Goal: Task Accomplishment & Management: Use online tool/utility

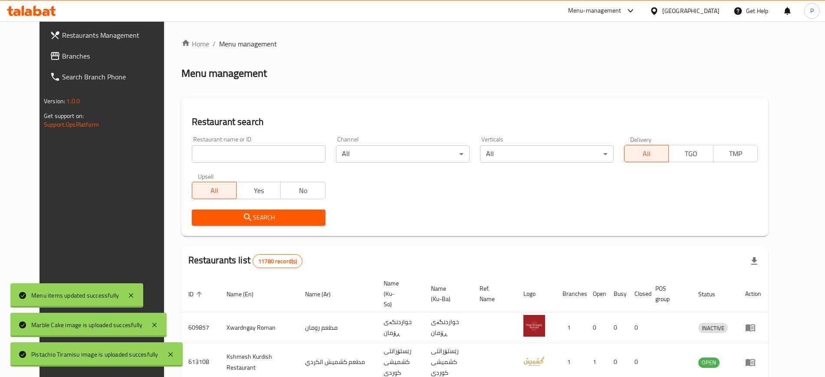
click at [234, 149] on input "search" at bounding box center [259, 153] width 134 height 17
paste input "The Fern"
type input "The Fern"
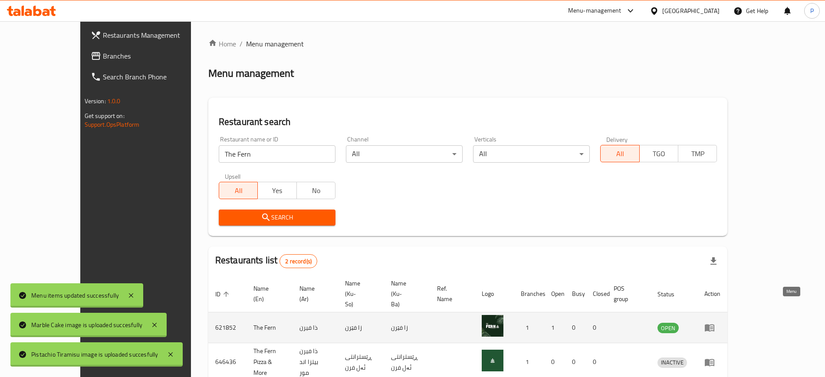
click at [720, 322] on link "enhanced table" at bounding box center [712, 327] width 16 height 10
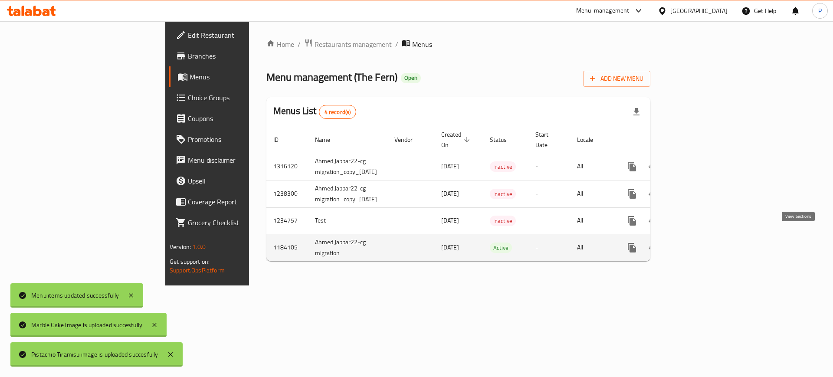
click at [700, 243] on icon "enhanced table" at bounding box center [695, 248] width 10 height 10
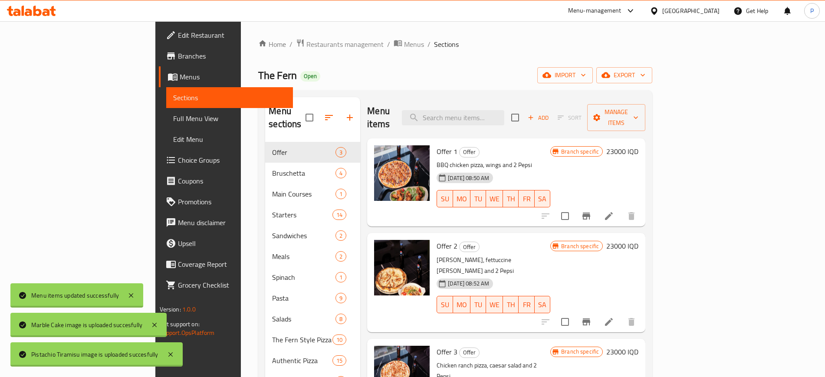
click at [412, 81] on div "The Fern Open import export" at bounding box center [455, 75] width 394 height 16
click at [511, 121] on div "Menu items Add Sort Manage items" at bounding box center [506, 117] width 278 height 41
click at [515, 118] on div "Menu items Add Sort Manage items" at bounding box center [506, 117] width 278 height 41
click at [504, 115] on input "search" at bounding box center [453, 117] width 102 height 15
drag, startPoint x: 562, startPoint y: 137, endPoint x: 561, endPoint y: 132, distance: 4.8
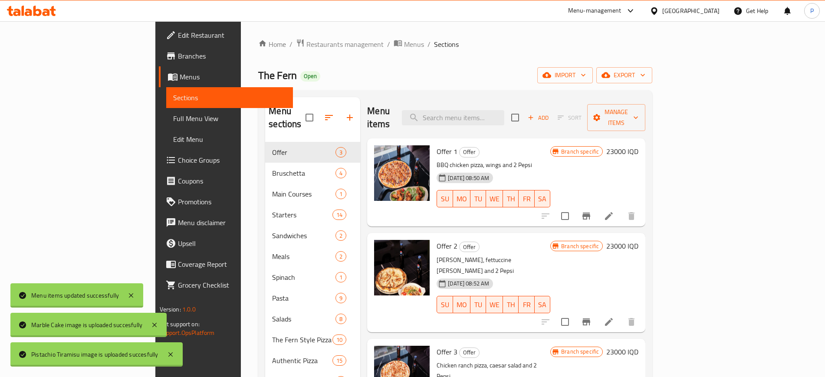
click at [550, 145] on h6 "Offer 1 Offer" at bounding box center [494, 151] width 114 height 12
click at [504, 116] on input "search" at bounding box center [453, 117] width 102 height 15
paste input "smoky"
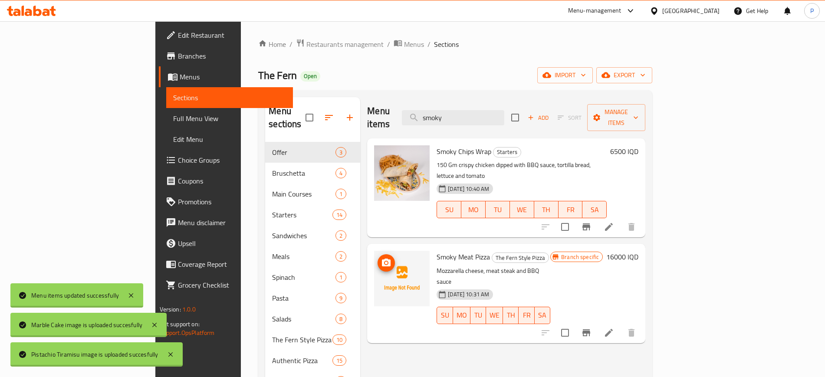
type input "smoky"
click at [381, 258] on icon "upload picture" at bounding box center [386, 263] width 10 height 10
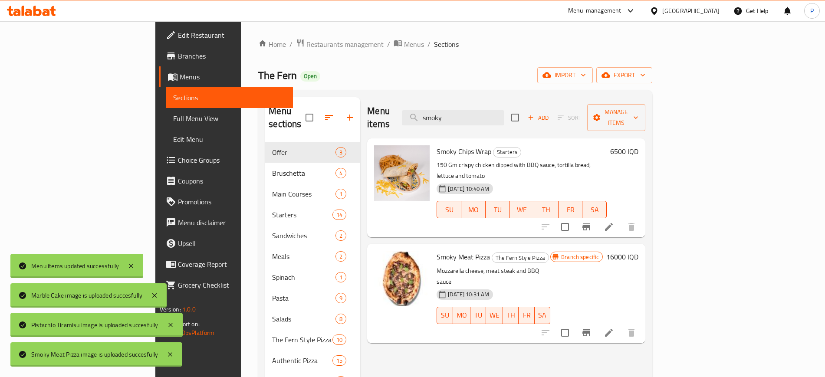
click at [709, 8] on div "[GEOGRAPHIC_DATA]" at bounding box center [685, 11] width 70 height 10
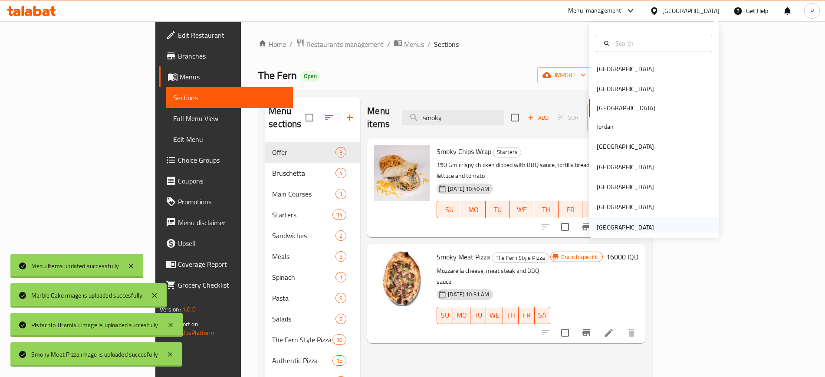
click at [611, 230] on div "[GEOGRAPHIC_DATA]" at bounding box center [625, 228] width 57 height 10
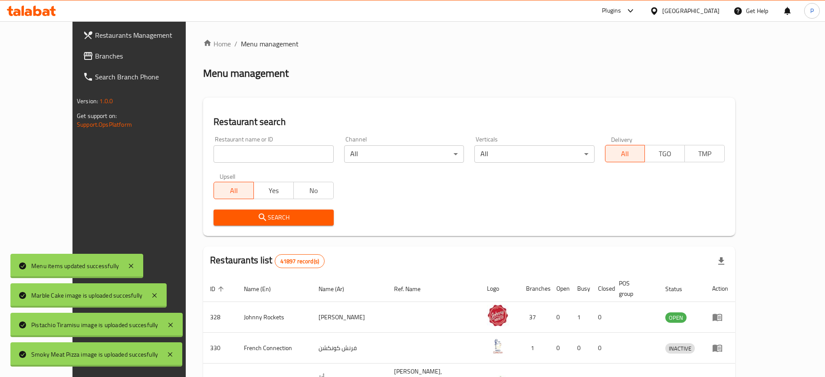
click at [280, 157] on input "search" at bounding box center [274, 153] width 120 height 17
paste input "Aballii [PERSON_NAME]"
type input "Aballii [PERSON_NAME]"
click button "Search" at bounding box center [274, 218] width 120 height 16
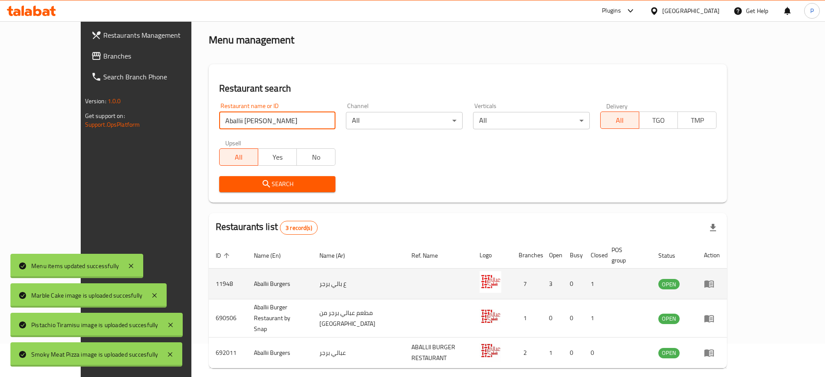
scroll to position [55, 0]
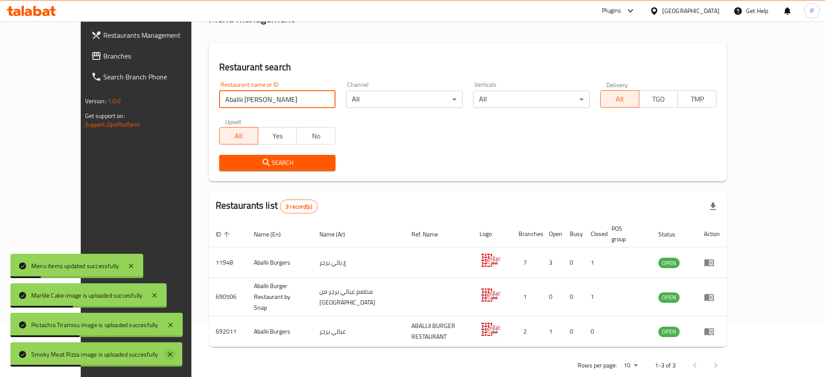
click at [175, 358] on icon at bounding box center [170, 354] width 10 height 10
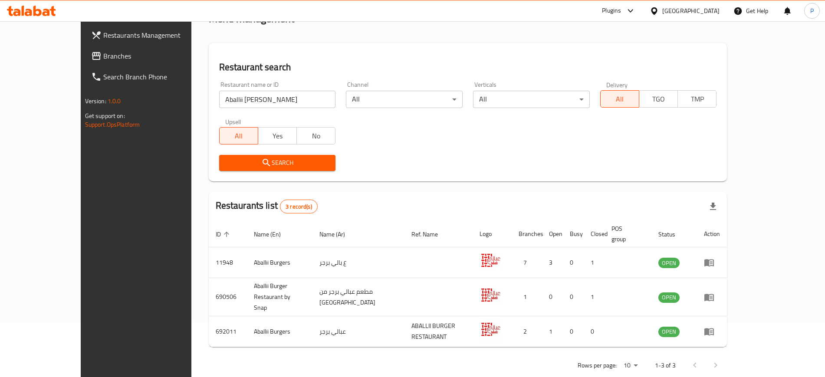
click at [409, 62] on h2 "Restaurant search" at bounding box center [468, 67] width 498 height 13
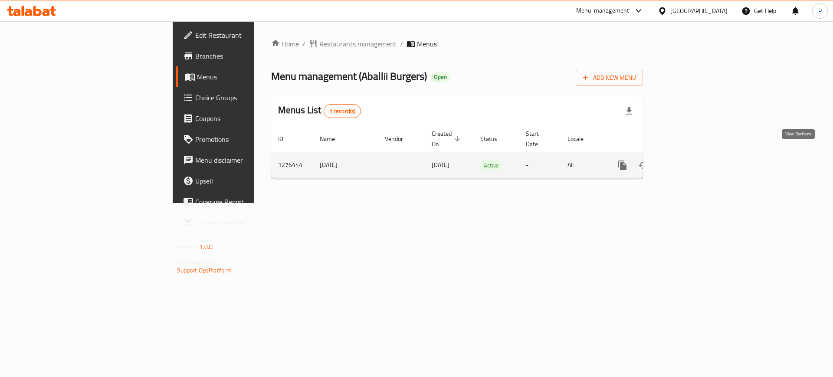
click at [696, 155] on link "enhanced table" at bounding box center [685, 165] width 21 height 21
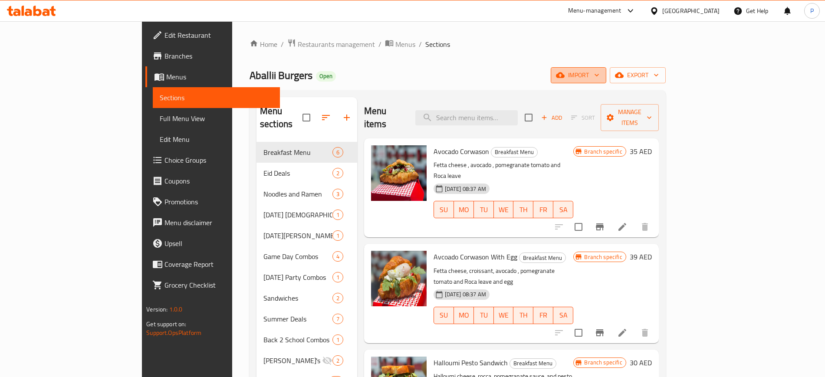
click at [599, 72] on span "import" at bounding box center [579, 75] width 42 height 11
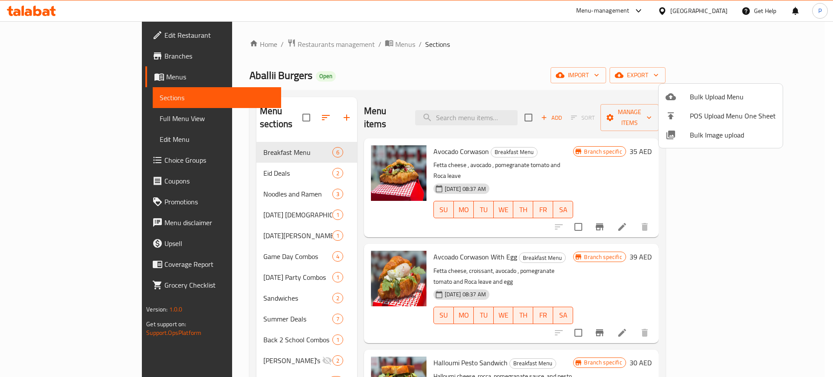
click at [722, 133] on span "Bulk Image upload" at bounding box center [733, 135] width 86 height 10
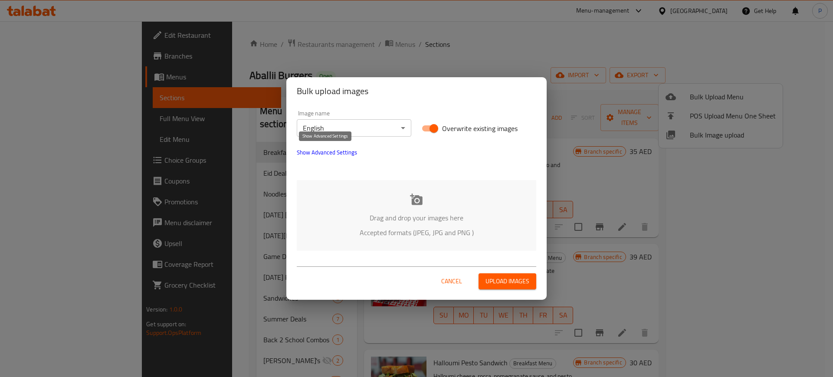
click at [341, 151] on span "Show Advanced Settings" at bounding box center [327, 152] width 60 height 10
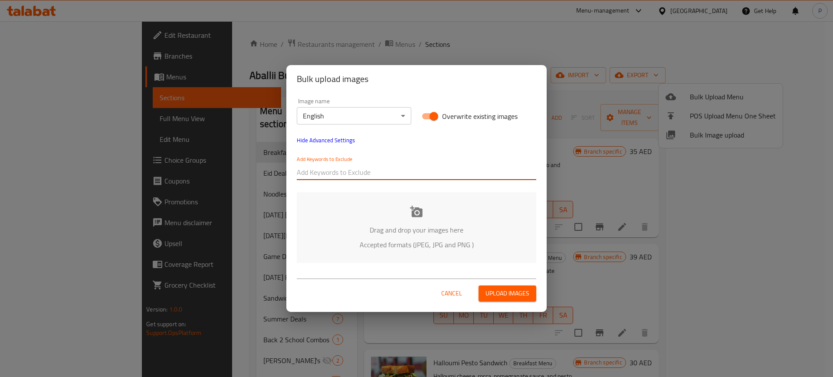
click at [339, 177] on input "text" at bounding box center [417, 172] width 240 height 14
paste input "2025-06-28_TALABAT_UAE_ABALLII BURGER_International_"
type input "2025-06-28_TALABAT_UAE_ABALLII BURGER_International_"
click at [401, 143] on div "Image name English ​ Overwrite existing images Hide Advanced Settings Add Keywo…" at bounding box center [417, 139] width 250 height 92
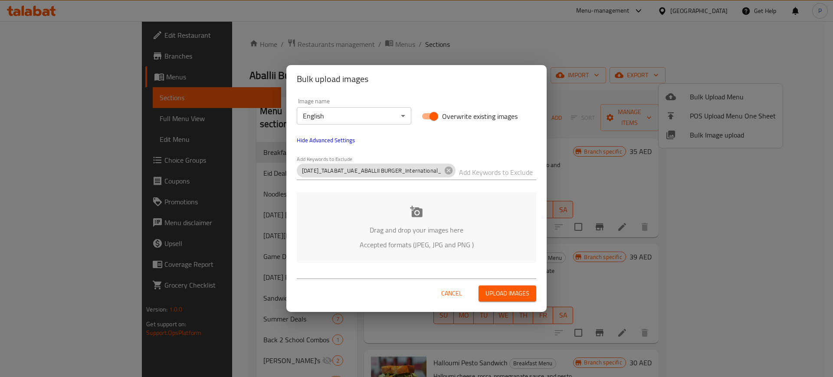
drag, startPoint x: 414, startPoint y: 148, endPoint x: 430, endPoint y: 154, distance: 16.9
click at [415, 148] on div "Image name English ​ Overwrite existing images Hide Advanced Settings Add Keywo…" at bounding box center [417, 139] width 250 height 92
click at [474, 170] on input "text" at bounding box center [497, 172] width 77 height 14
paste input "_FOODONFOCUS-"
type input "_FOODONFOCUS-"
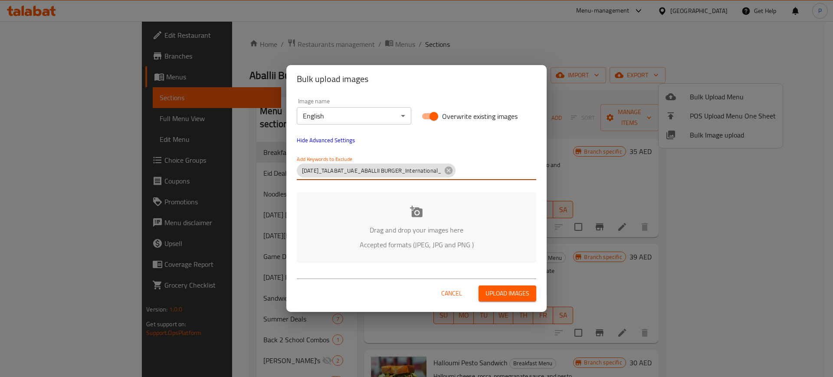
click at [446, 216] on div "Drag and drop your images here Accepted formats (JPEG, JPG and PNG )" at bounding box center [417, 227] width 240 height 71
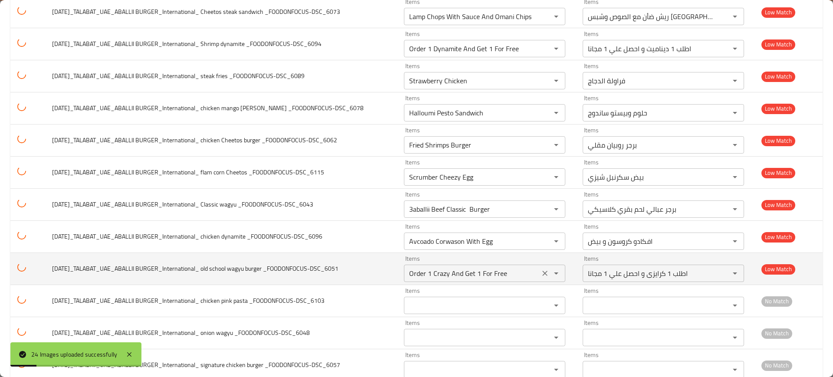
scroll to position [544, 0]
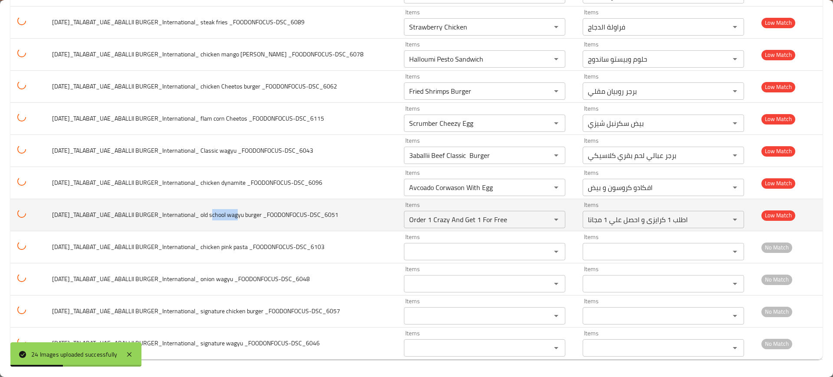
drag, startPoint x: 217, startPoint y: 215, endPoint x: 241, endPoint y: 216, distance: 23.9
click at [241, 215] on span "2025-06-28_TALABAT_UAE_ABALLII BURGER_International_ old school wagyu burger _F…" at bounding box center [195, 214] width 286 height 11
copy span "ld school"
click at [463, 205] on div "Items Order 1 Crazy And Get 1 For Free Items" at bounding box center [484, 215] width 161 height 26
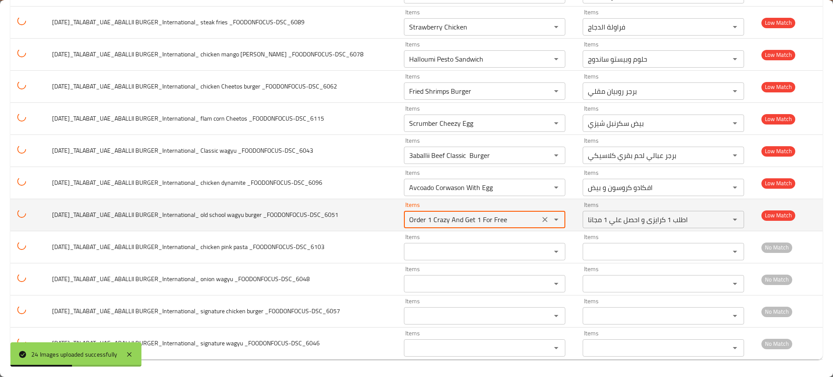
paste _FOODONFOCUS-DSC_6051 "ld school"
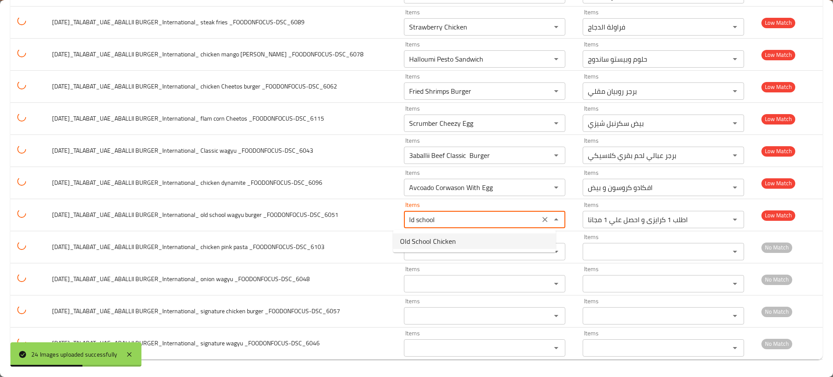
click at [457, 240] on _FOODONFOCUS-DSC_6051-option-0 "Old School Chicken" at bounding box center [474, 241] width 163 height 16
type _FOODONFOCUS-DSC_6051 "Old School Chicken"
type _FOODONFOCUS-DSC_6051-ar "دجاج قديم المدارس"
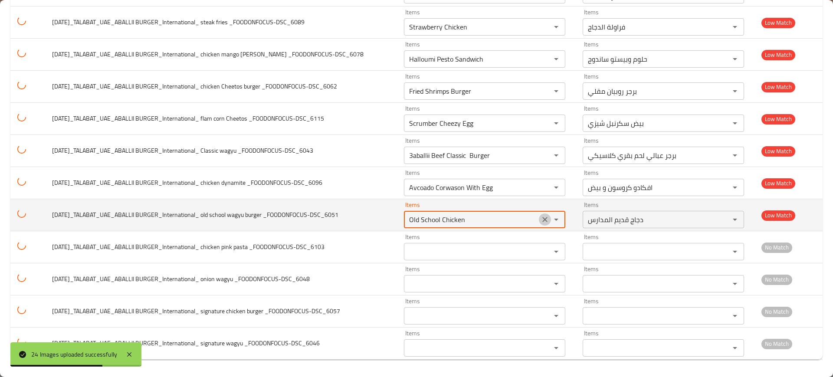
click at [542, 219] on icon "Clear" at bounding box center [544, 219] width 5 height 5
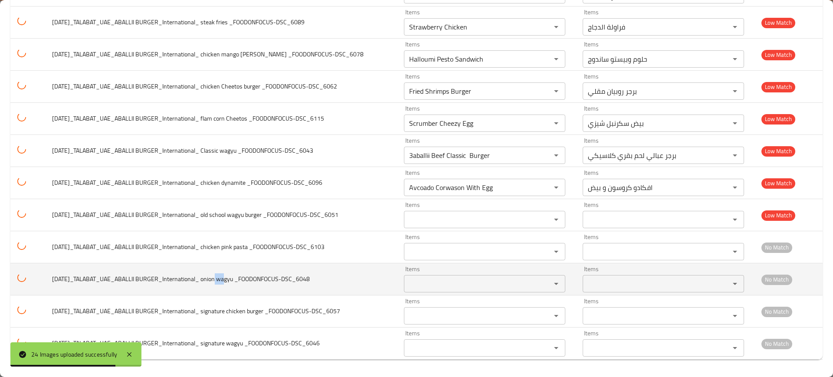
drag, startPoint x: 221, startPoint y: 279, endPoint x: 227, endPoint y: 279, distance: 6.1
click at [227, 279] on span "2025-06-28_TALABAT_UAE_ABALLII BURGER_International_ onion wagyu _FOODONFOCUS-D…" at bounding box center [181, 278] width 258 height 11
copy span "nio"
click at [474, 281] on _FOODONFOCUS-DSC_6048 "Items" at bounding box center [472, 284] width 131 height 12
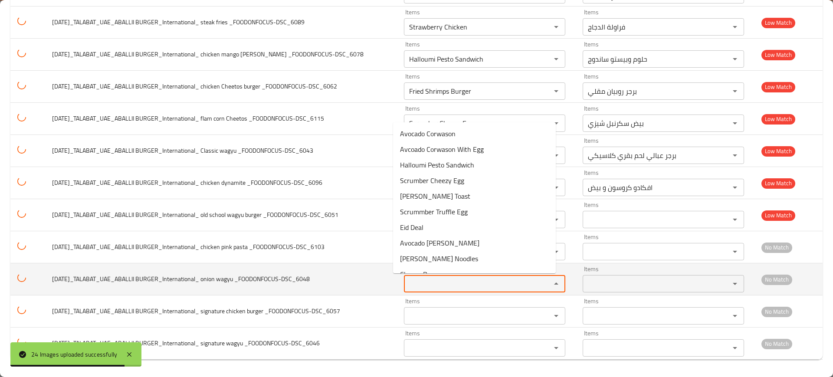
paste _FOODONFOCUS-DSC_6048 "nio"
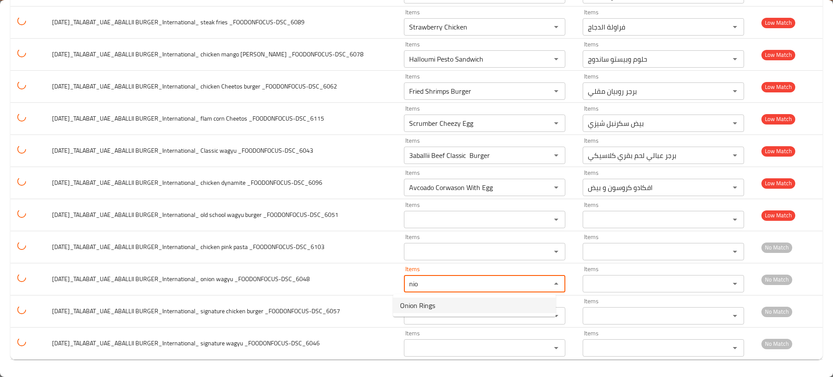
click at [448, 304] on _FOODONFOCUS-DSC_6048-option-0 "Onion Rings" at bounding box center [474, 306] width 163 height 16
type _FOODONFOCUS-DSC_6048 "Onion Rings"
type _FOODONFOCUS-DSC_6048-ar "حلقات بصل"
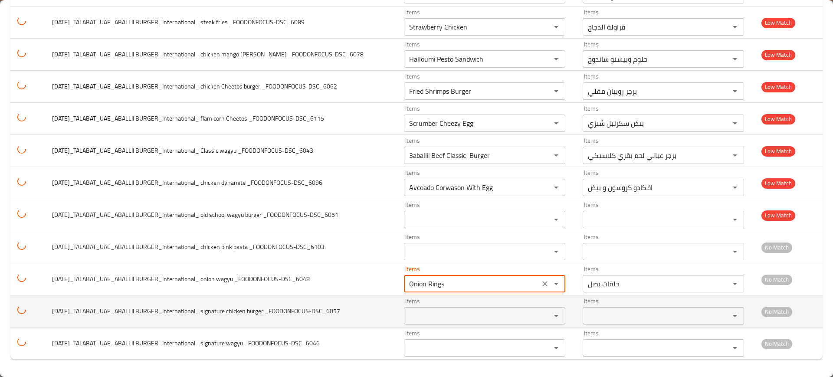
type _FOODONFOCUS-DSC_6048 "Onion Rings"
drag, startPoint x: 256, startPoint y: 312, endPoint x: 243, endPoint y: 309, distance: 13.2
click at [243, 309] on span "2025-06-28_TALABAT_UAE_ABALLII BURGER_International_ signature chicken burger _…" at bounding box center [196, 311] width 288 height 11
copy span "hicke"
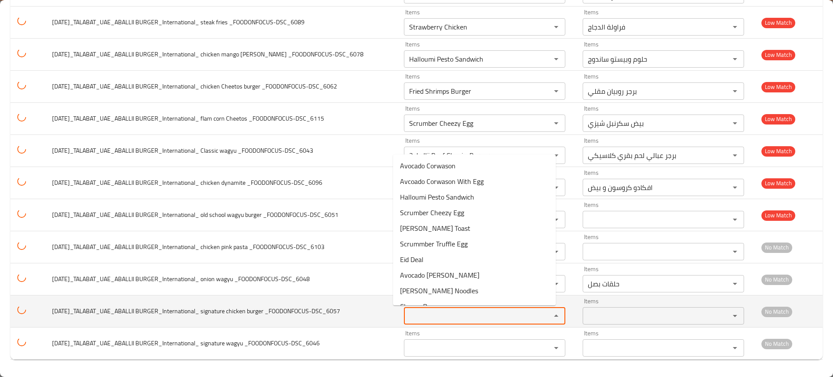
click at [485, 317] on _FOODONFOCUS-DSC_6057 "Items" at bounding box center [472, 316] width 131 height 12
paste _FOODONFOCUS-DSC_6057 "hicke"
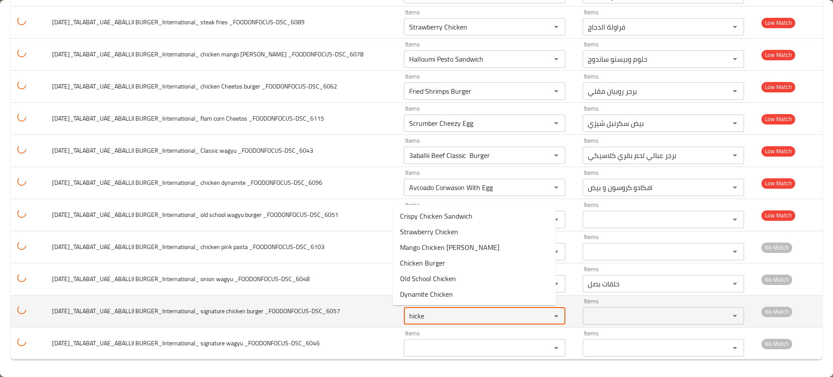
click at [457, 335] on div "Items Items" at bounding box center [484, 343] width 161 height 26
type _FOODONFOCUS-DSC_6057 "hicke"
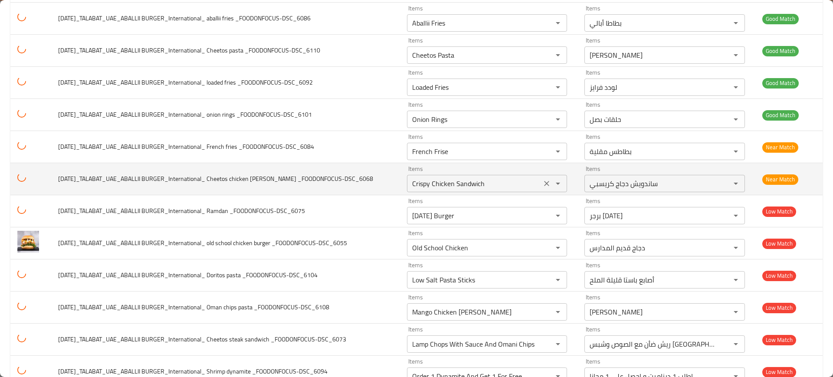
scroll to position [163, 0]
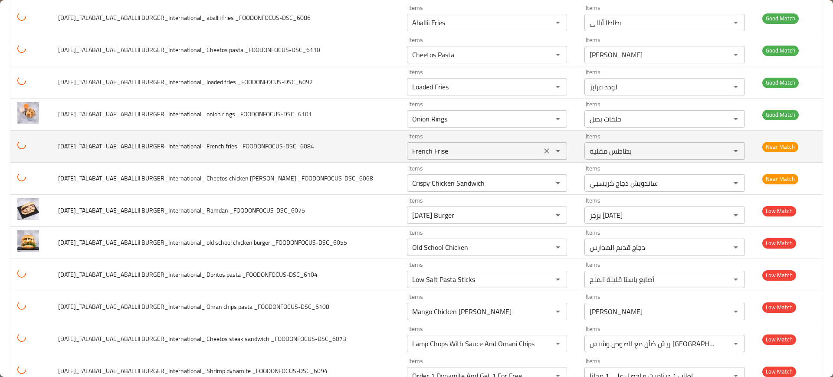
click at [545, 153] on icon "Clear" at bounding box center [547, 150] width 5 height 5
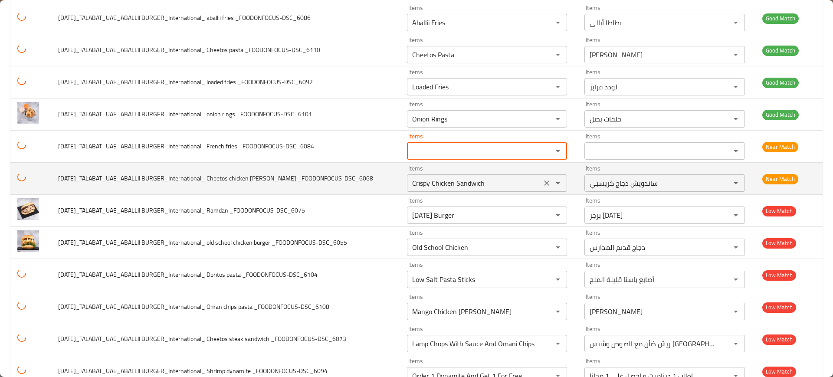
click at [542, 182] on icon "Clear" at bounding box center [546, 183] width 9 height 9
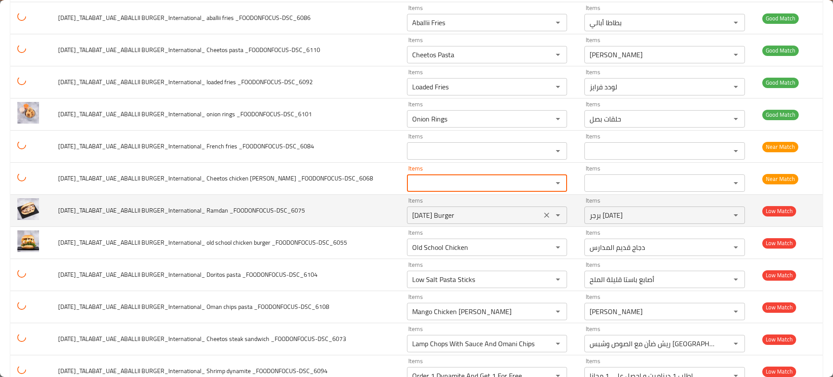
click at [541, 210] on button "Clear" at bounding box center [547, 215] width 12 height 12
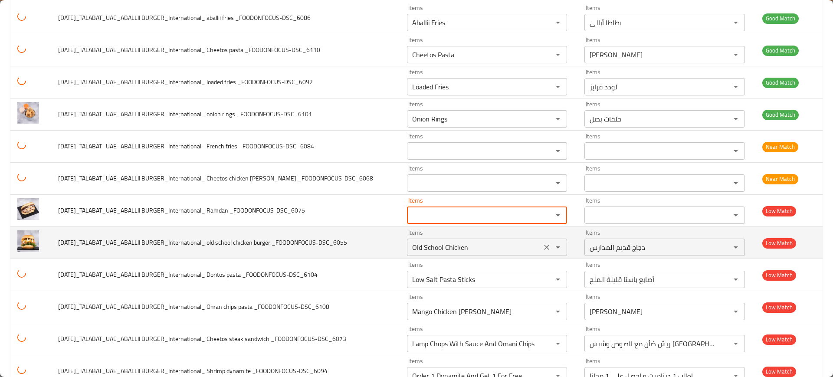
drag, startPoint x: 537, startPoint y: 245, endPoint x: 538, endPoint y: 253, distance: 7.9
click at [542, 245] on icon "Clear" at bounding box center [546, 247] width 9 height 9
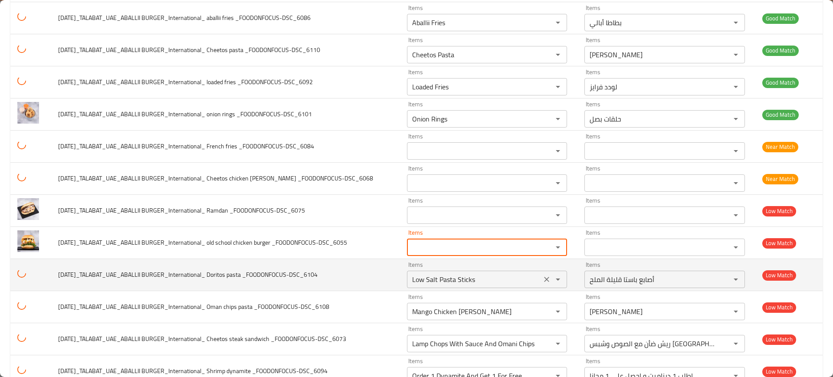
click at [542, 280] on icon "Clear" at bounding box center [546, 279] width 9 height 9
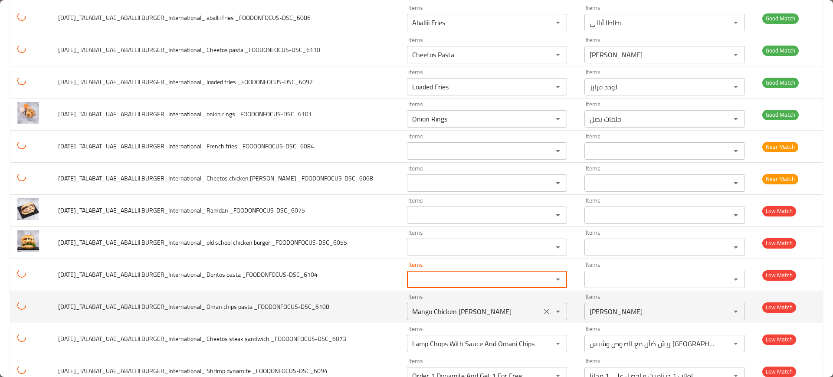
click at [542, 312] on icon "Clear" at bounding box center [546, 311] width 9 height 9
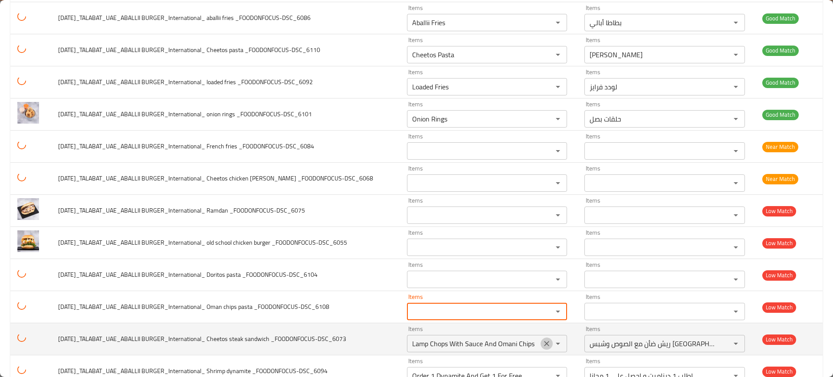
click at [542, 339] on icon "Clear" at bounding box center [546, 343] width 9 height 9
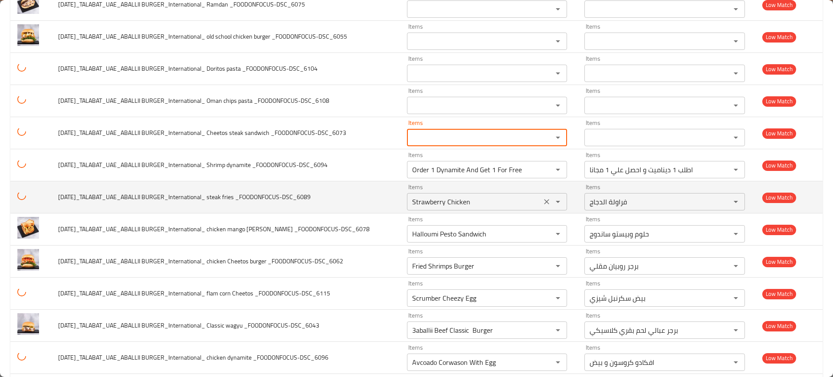
scroll to position [380, 0]
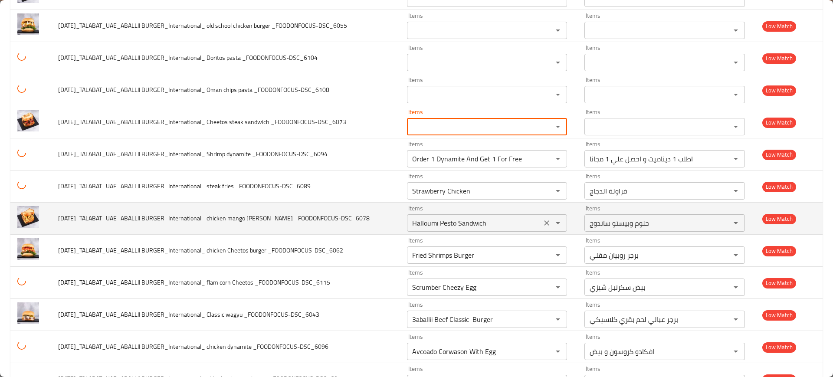
click at [542, 221] on icon "Clear" at bounding box center [546, 223] width 9 height 9
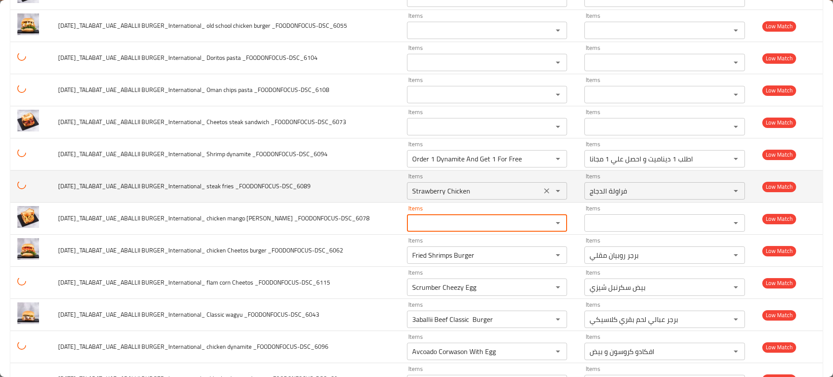
click at [545, 192] on icon "Clear" at bounding box center [547, 190] width 5 height 5
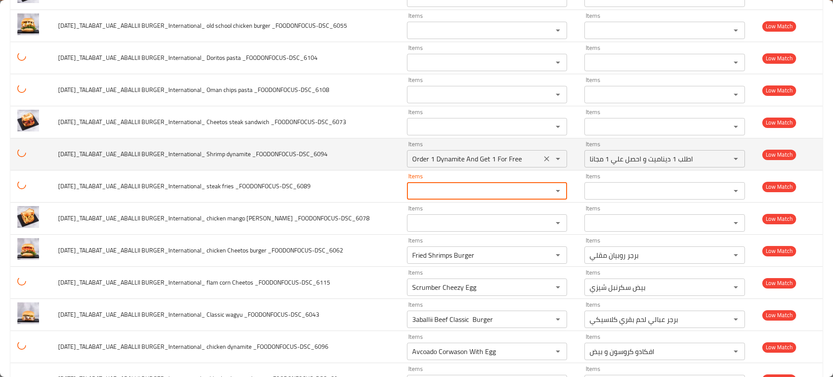
click at [542, 156] on icon "Clear" at bounding box center [546, 158] width 9 height 9
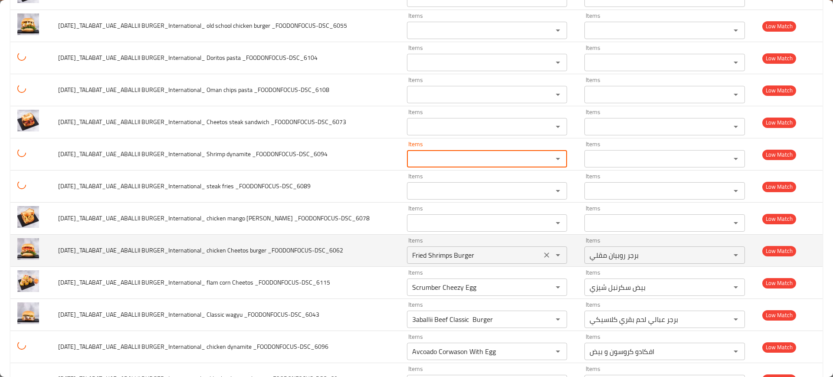
click at [542, 251] on icon "Clear" at bounding box center [546, 255] width 9 height 9
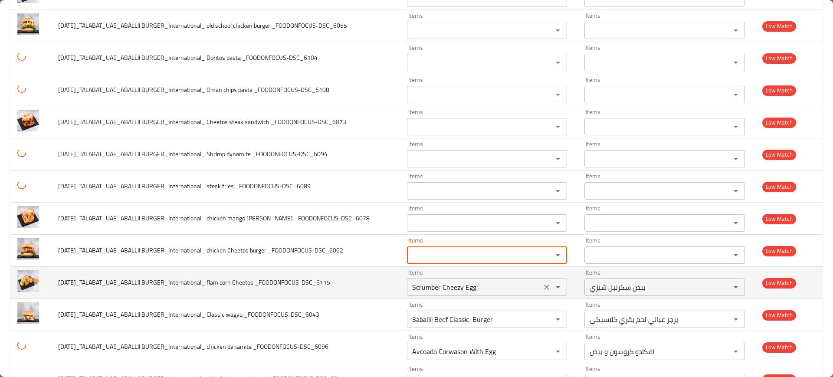
click at [542, 289] on icon "Clear" at bounding box center [546, 287] width 9 height 9
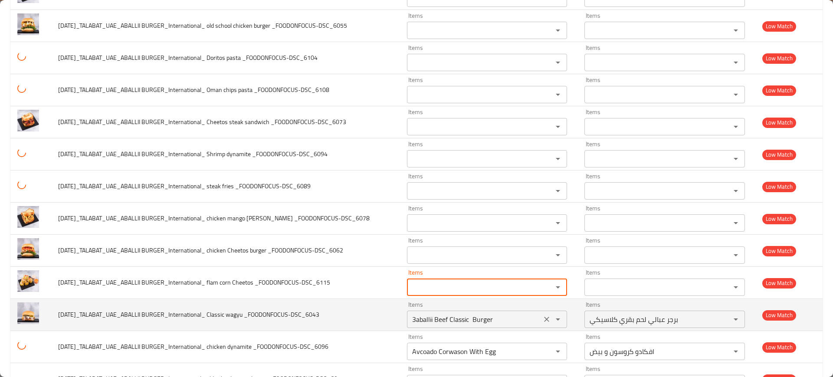
click at [542, 317] on icon "Clear" at bounding box center [546, 319] width 9 height 9
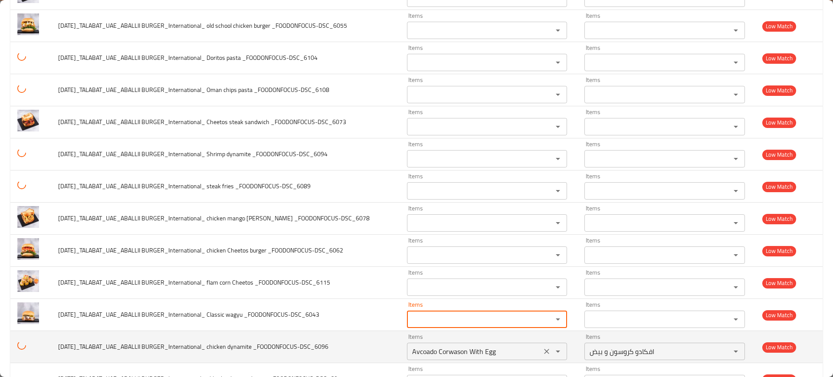
click at [542, 355] on icon "Clear" at bounding box center [546, 351] width 9 height 9
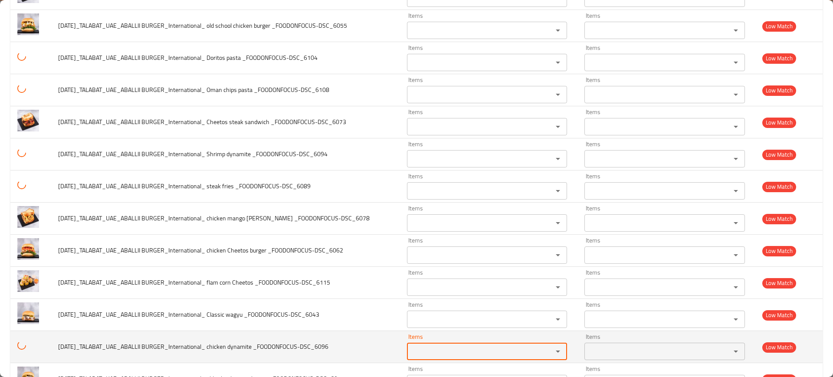
scroll to position [544, 0]
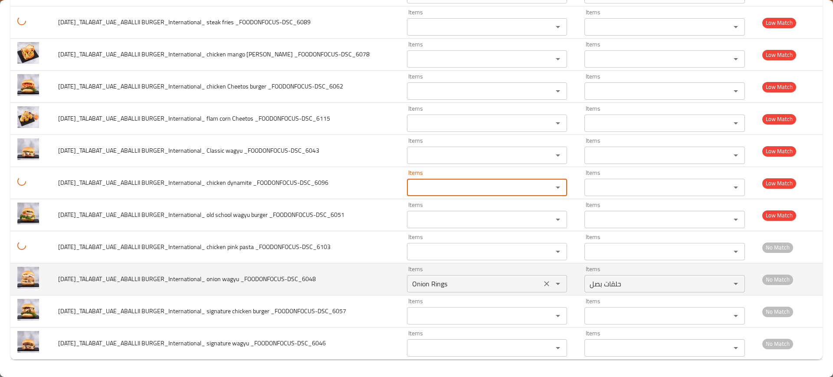
click at [542, 283] on icon "Clear" at bounding box center [546, 283] width 9 height 9
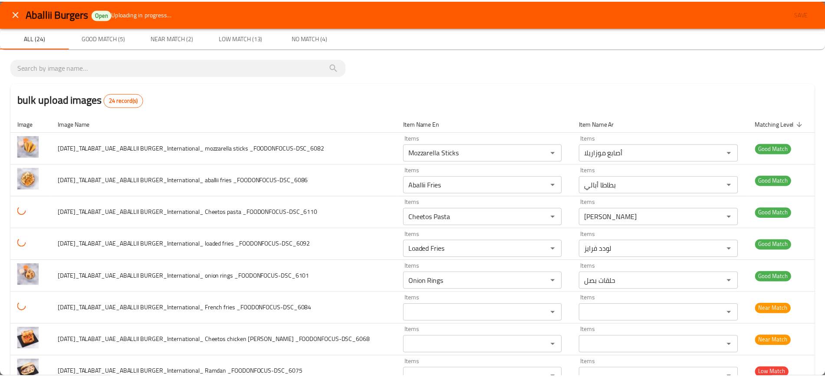
scroll to position [0, 0]
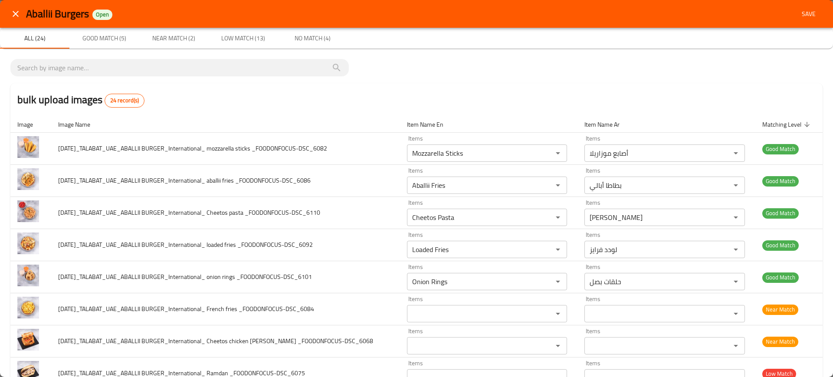
click at [803, 15] on span "Save" at bounding box center [808, 14] width 21 height 11
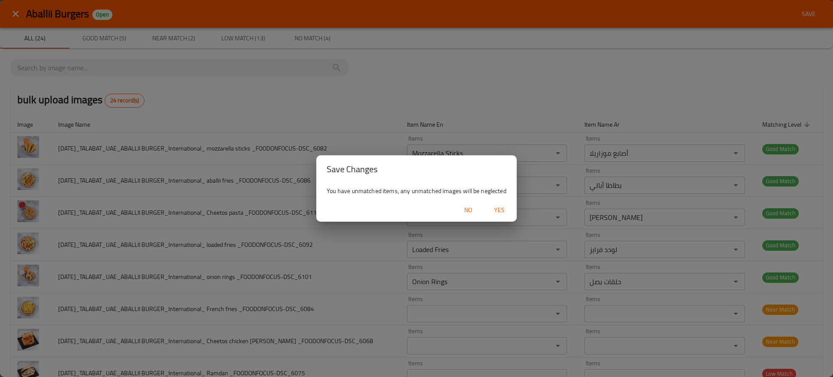
drag, startPoint x: 496, startPoint y: 209, endPoint x: 509, endPoint y: 189, distance: 24.0
click at [496, 209] on span "Yes" at bounding box center [499, 210] width 21 height 11
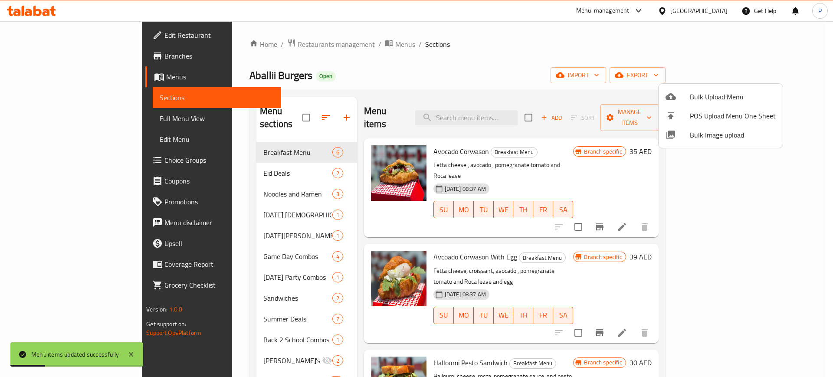
click at [37, 118] on div at bounding box center [416, 188] width 833 height 377
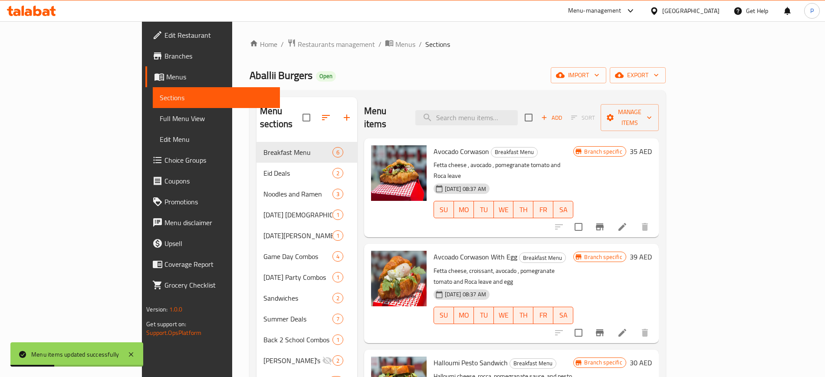
click at [160, 116] on span "Full Menu View" at bounding box center [216, 118] width 113 height 10
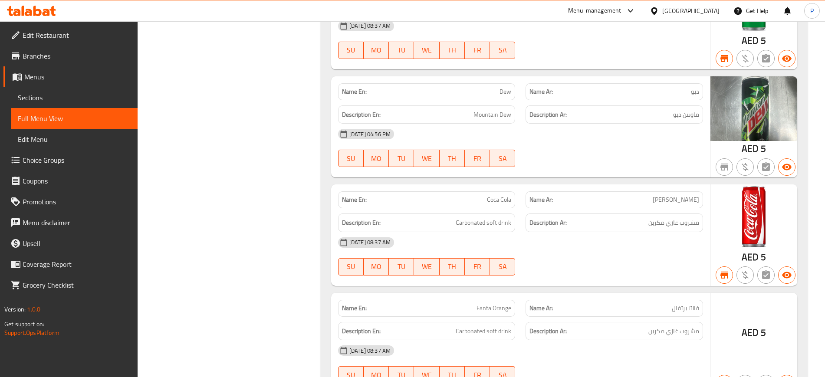
scroll to position [9463, 0]
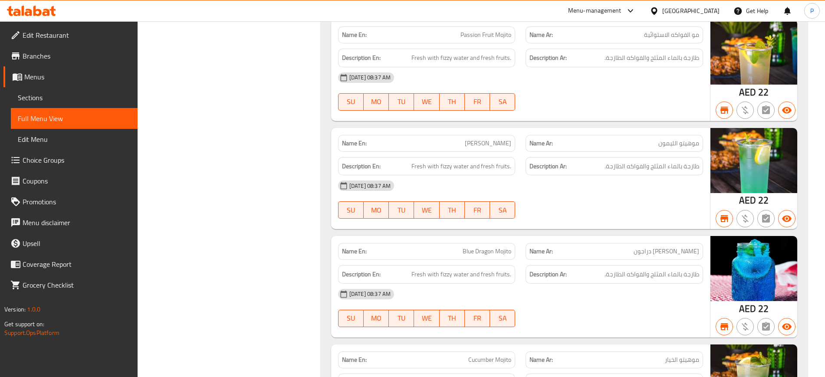
click at [618, 175] on div "17-02-2025 08:37 AM" at bounding box center [520, 185] width 375 height 21
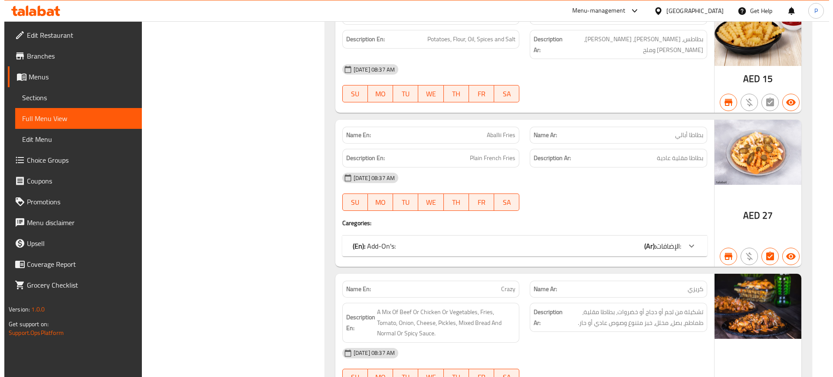
scroll to position [0, 0]
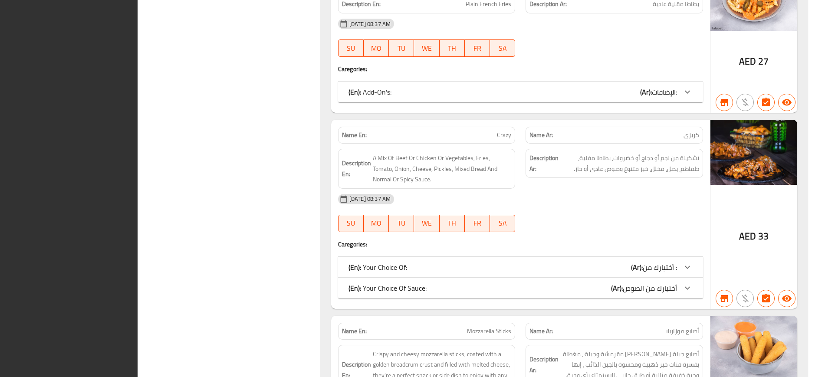
drag, startPoint x: 705, startPoint y: 187, endPoint x: 707, endPoint y: 102, distance: 84.7
click at [705, 187] on div "Name En: Lamp Chops With Sauce And Omani Chips Name Ar: ريش ضأن مع الصوص وشبس ع…" at bounding box center [564, 258] width 487 height 1200
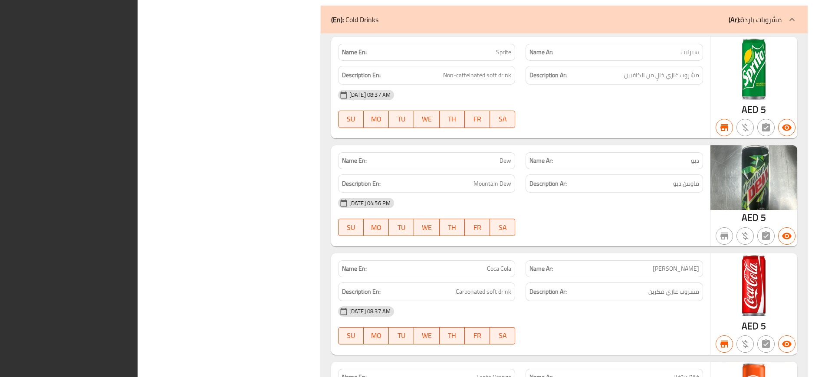
scroll to position [9463, 0]
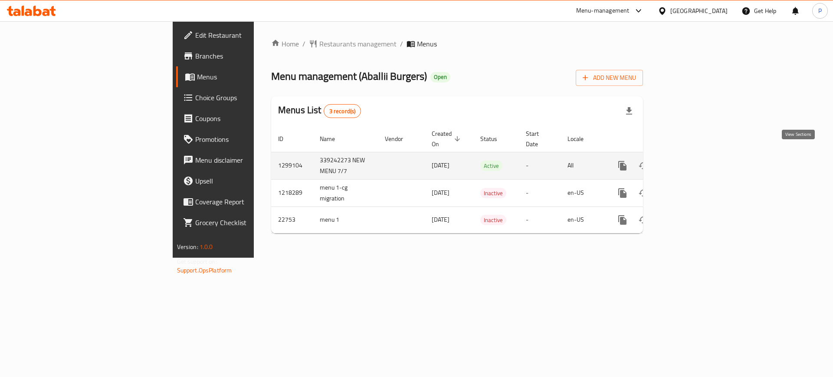
click at [689, 162] on icon "enhanced table" at bounding box center [685, 166] width 8 height 8
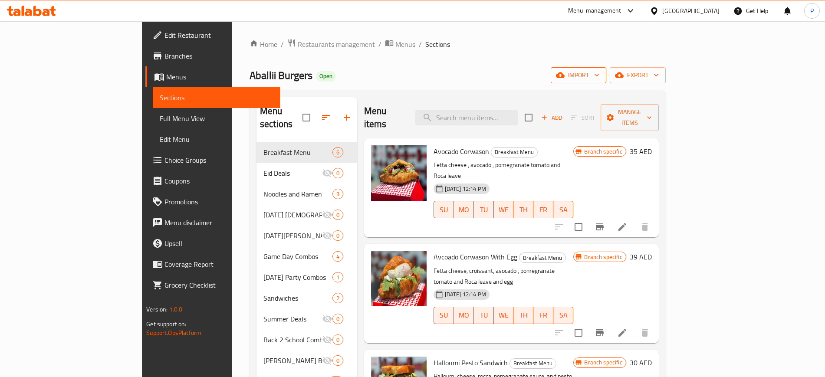
click at [599, 75] on span "import" at bounding box center [579, 75] width 42 height 11
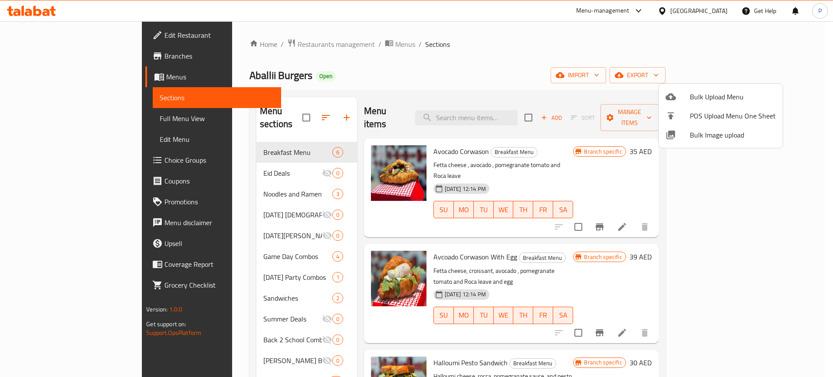
click at [731, 140] on span "Bulk Image upload" at bounding box center [733, 135] width 86 height 10
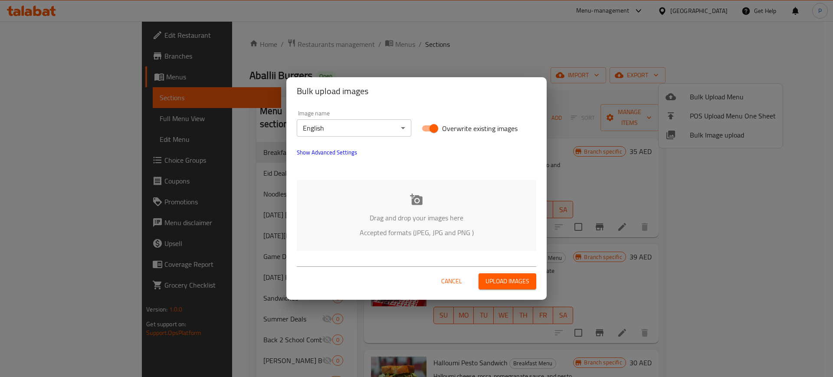
click at [349, 154] on span "Show Advanced Settings" at bounding box center [327, 152] width 60 height 10
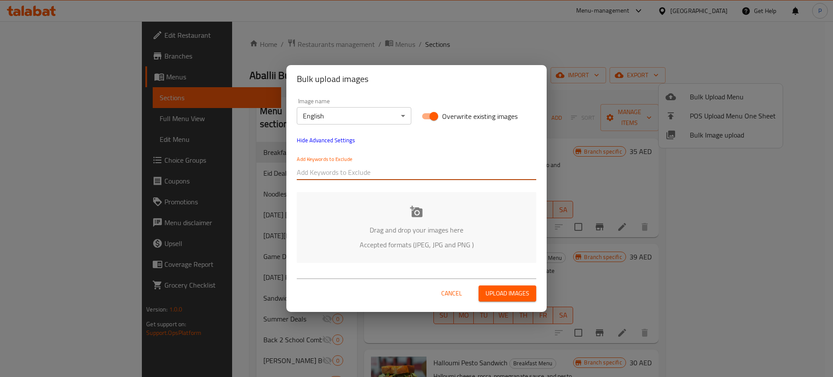
drag, startPoint x: 342, startPoint y: 171, endPoint x: 360, endPoint y: 157, distance: 22.6
click at [342, 171] on input "text" at bounding box center [417, 172] width 240 height 14
paste input "2025-06-28_TALABAT_UAE_ABALLII BURGER_International_"
type input "2025-06-28_TALABAT_UAE_ABALLII BURGER_International_"
click at [417, 149] on div "Image name English ​ Overwrite existing images Hide Advanced Settings Add Keywo…" at bounding box center [417, 139] width 250 height 92
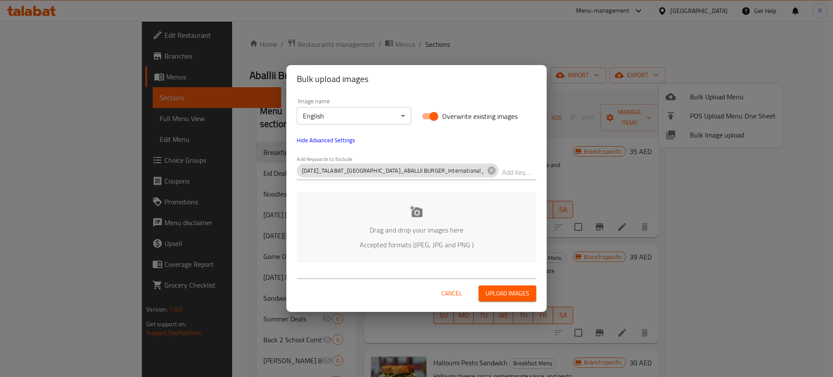
click at [398, 142] on div "Image name English ​ Overwrite existing images Hide Advanced Settings Add Keywo…" at bounding box center [417, 139] width 250 height 92
click at [502, 171] on input "text" at bounding box center [519, 172] width 34 height 14
paste input "_FOODONFOCUS-"
type input "_FOODONFOCUS-"
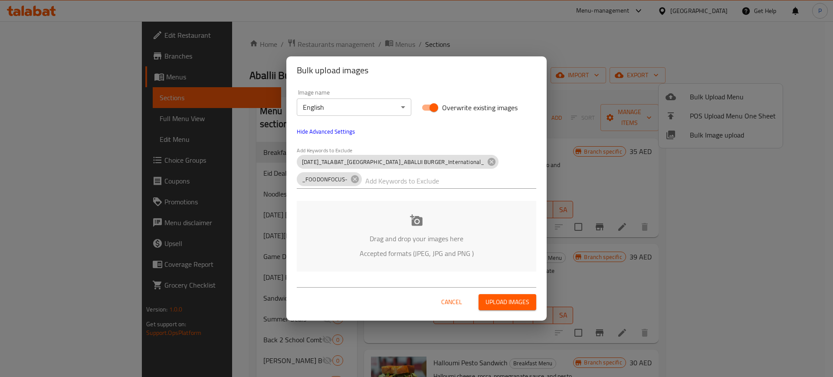
click at [486, 207] on div "Drag and drop your images here Accepted formats (JPEG, JPG and PNG )" at bounding box center [417, 236] width 240 height 71
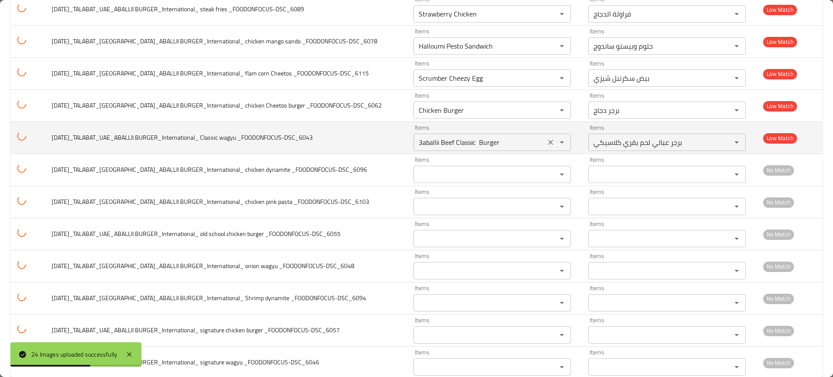
scroll to position [490, 0]
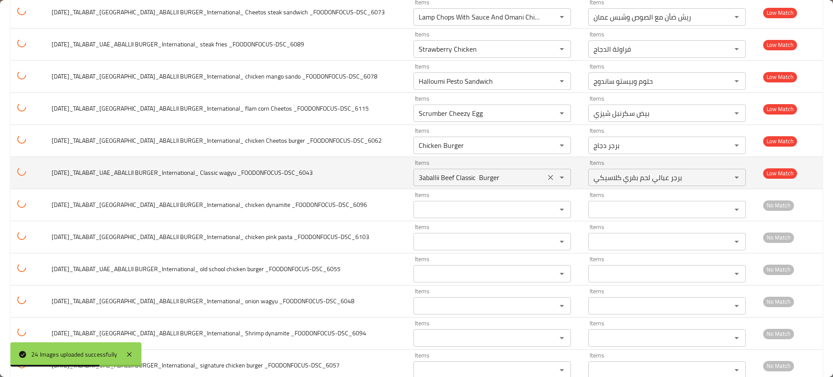
click at [529, 175] on div "3aballii Beef Classic Burger Items" at bounding box center [493, 177] width 158 height 17
click at [545, 171] on button "Clear" at bounding box center [551, 177] width 12 height 12
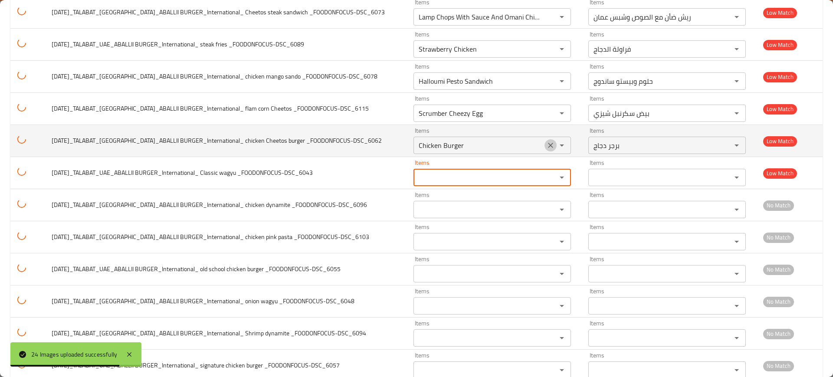
click at [546, 144] on icon "Clear" at bounding box center [550, 145] width 9 height 9
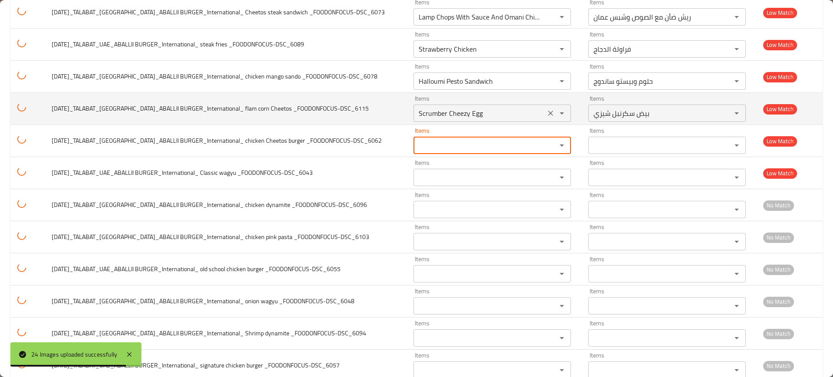
click at [536, 106] on div "Scrumber Cheezy Egg Items" at bounding box center [493, 113] width 158 height 17
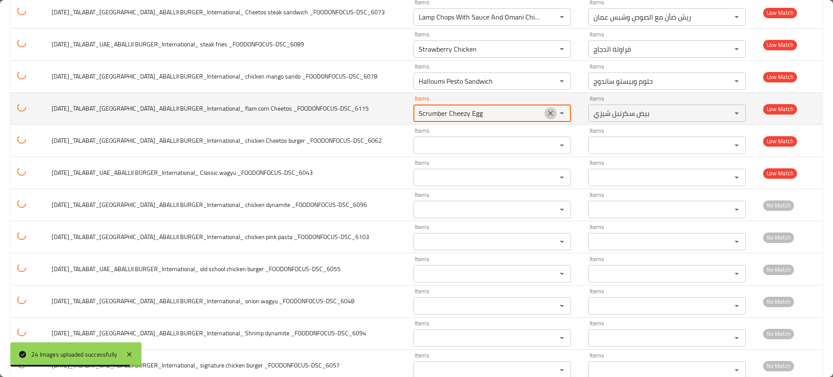
click at [546, 109] on icon "Clear" at bounding box center [550, 113] width 9 height 9
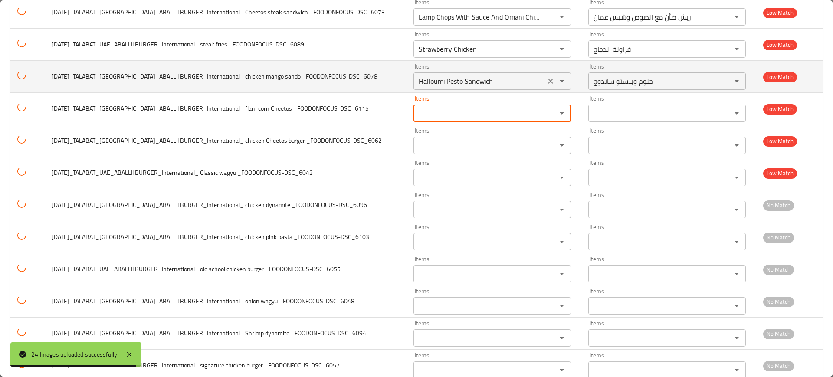
click at [545, 86] on div "enhanced table" at bounding box center [556, 81] width 23 height 12
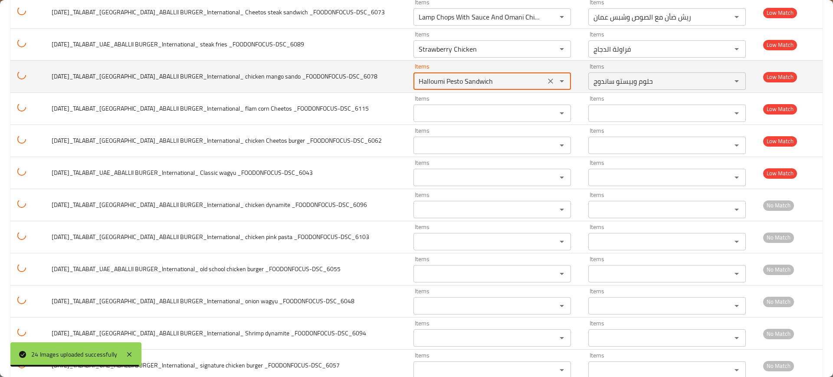
click at [546, 78] on icon "Clear" at bounding box center [550, 81] width 9 height 9
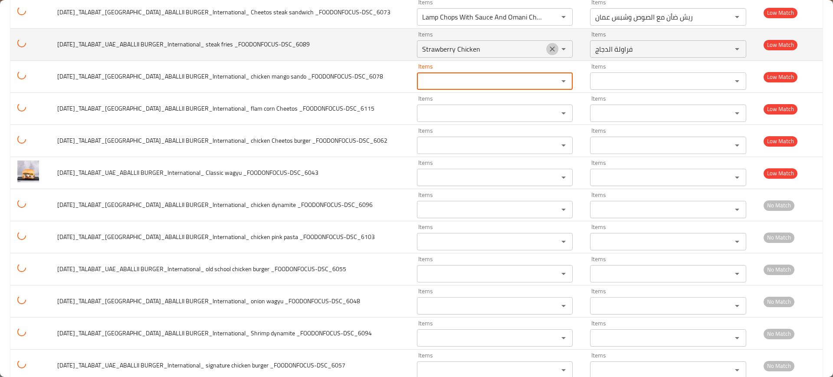
click at [548, 49] on icon "Clear" at bounding box center [552, 49] width 9 height 9
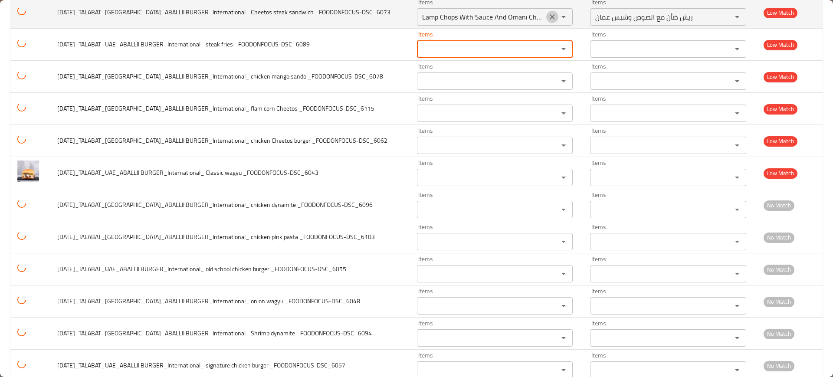
click at [548, 20] on icon "Clear" at bounding box center [552, 17] width 9 height 9
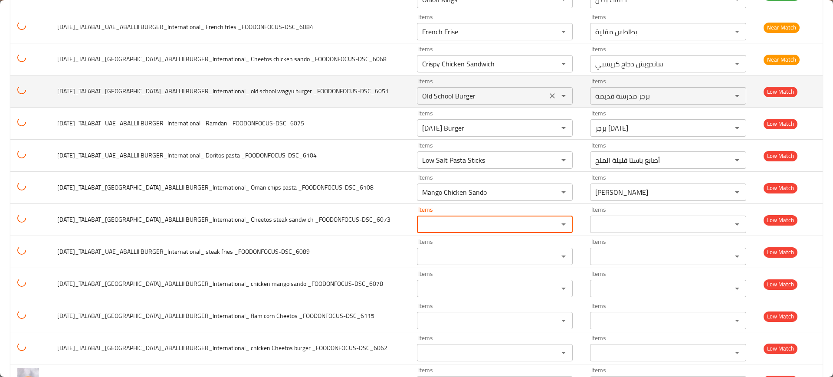
scroll to position [273, 0]
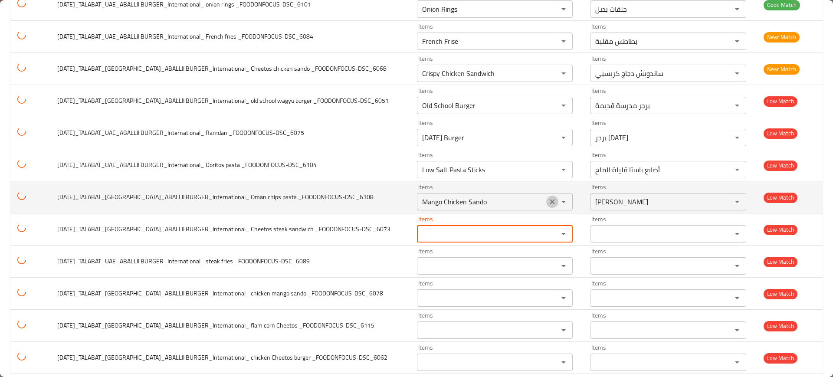
click at [548, 197] on icon "Clear" at bounding box center [552, 201] width 9 height 9
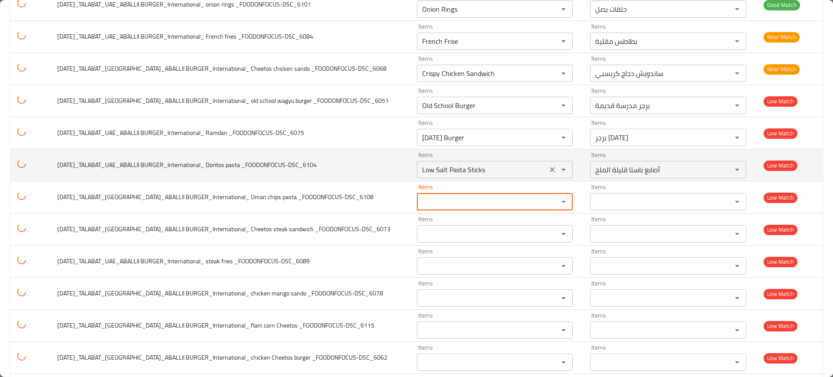
click at [548, 167] on icon "Clear" at bounding box center [552, 169] width 9 height 9
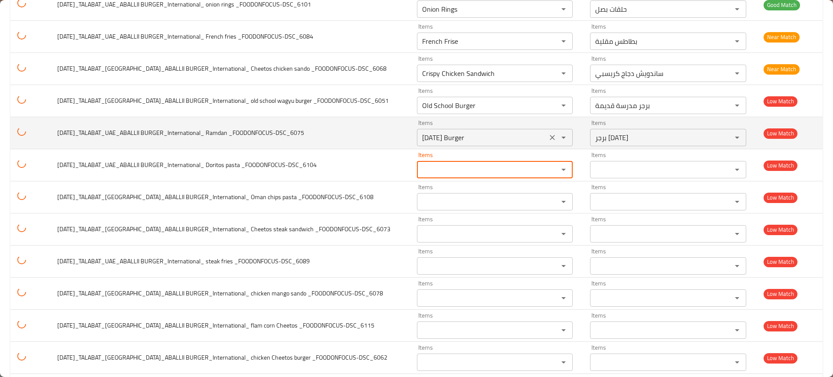
click at [548, 135] on icon "Clear" at bounding box center [552, 137] width 9 height 9
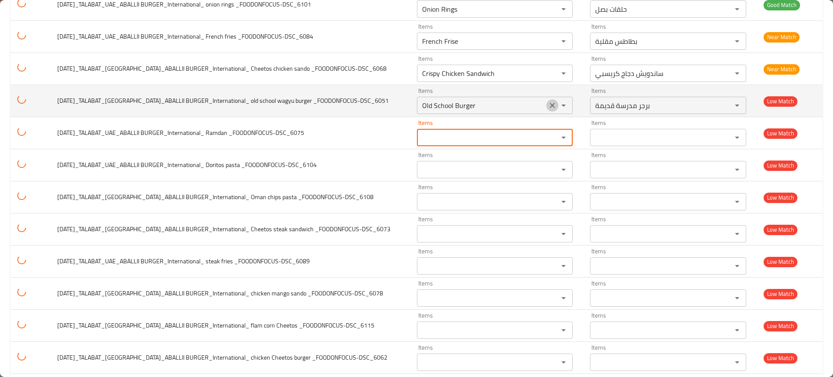
click at [546, 101] on button "Clear" at bounding box center [552, 105] width 12 height 12
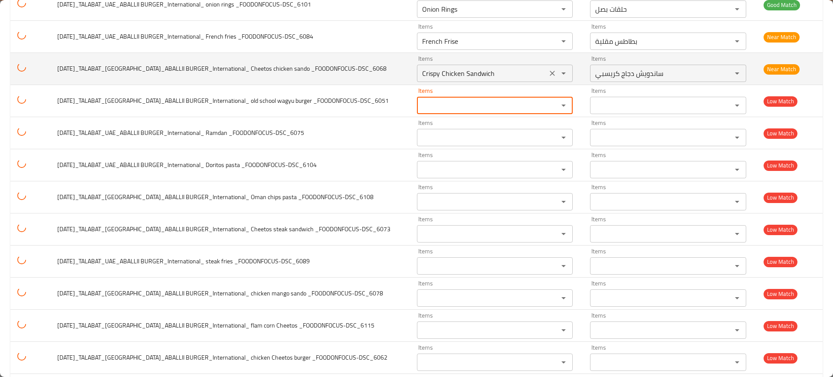
click at [548, 75] on icon "Clear" at bounding box center [552, 73] width 9 height 9
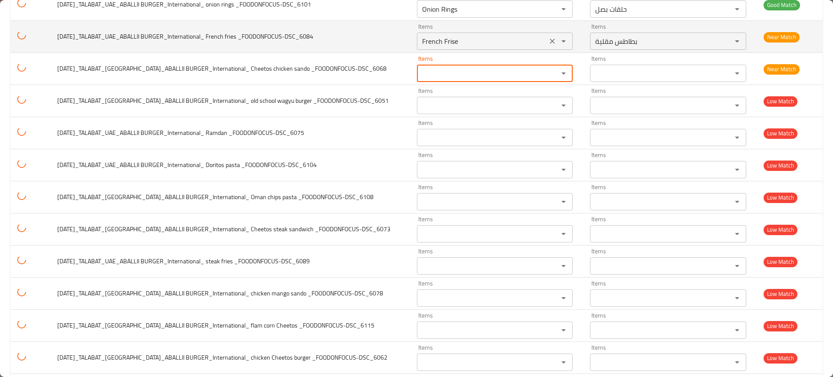
click at [548, 42] on icon "Clear" at bounding box center [552, 41] width 9 height 9
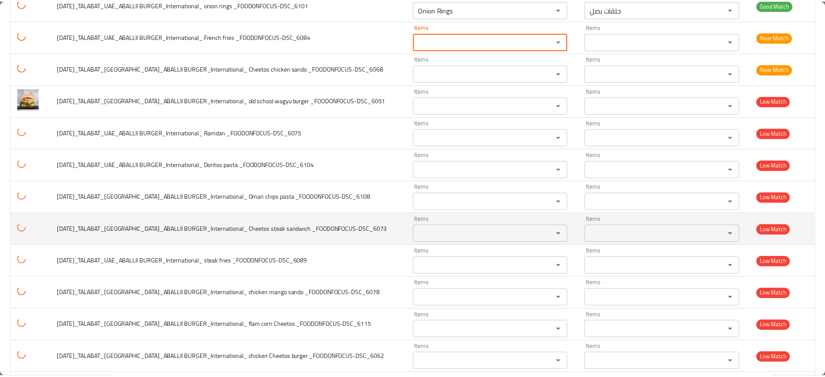
scroll to position [0, 0]
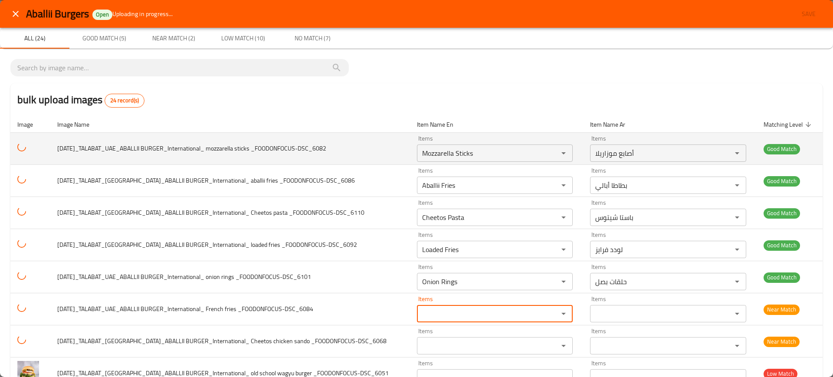
click at [212, 146] on span "2025-06-28_TALABAT_UAE_ABALLII BURGER_International_ mozzarella sticks _FOODONF…" at bounding box center [191, 148] width 269 height 11
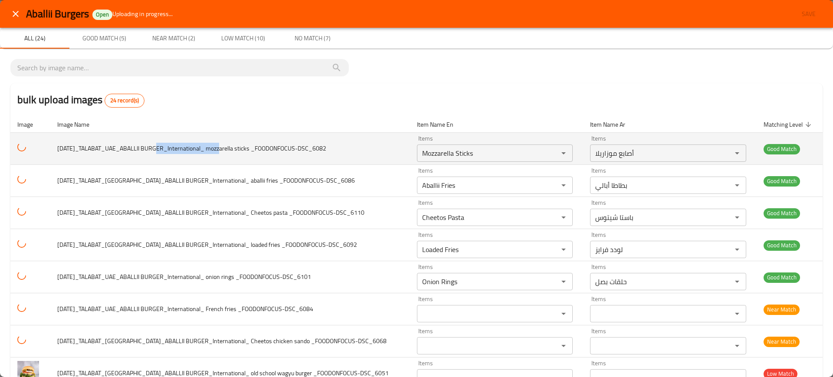
click at [212, 146] on span "2025-06-28_TALABAT_UAE_ABALLII BURGER_International_ mozzarella sticks _FOODONF…" at bounding box center [191, 148] width 269 height 11
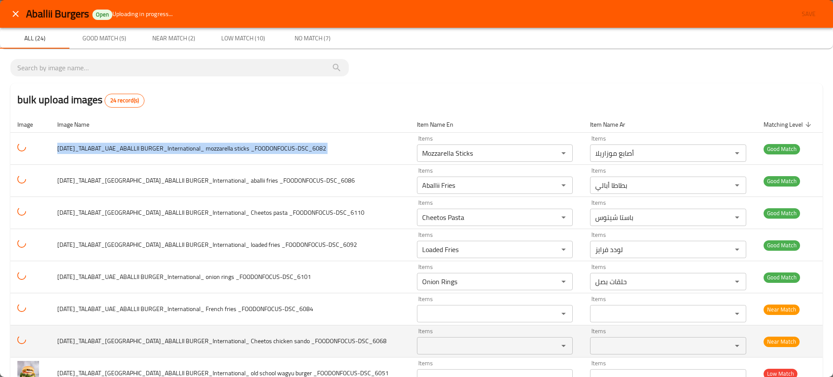
copy span "2025-06-28_TALABAT_UAE_ABALLII BURGER_International_ mozzarella sticks _FOODONF…"
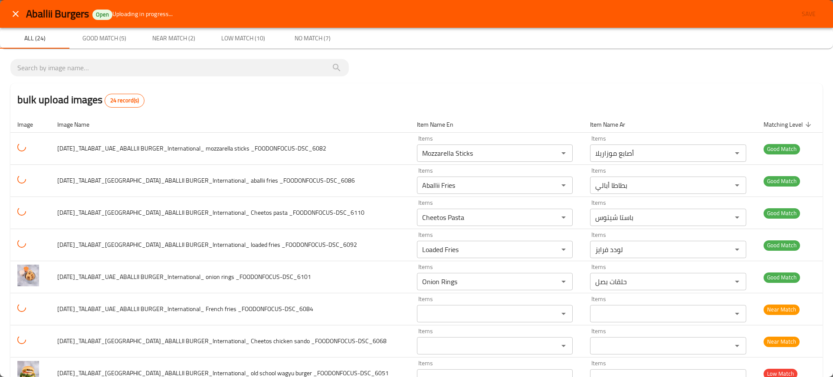
click at [198, 105] on div "bulk upload images 24 record(s)" at bounding box center [416, 99] width 812 height 33
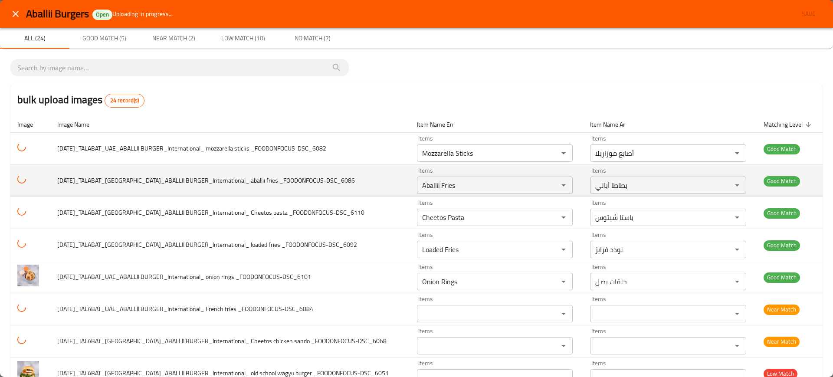
click at [207, 177] on span "2025-06-28_TALABAT_UAE_ABALLII BURGER_International_ aballii fries _FOODONFOCUS…" at bounding box center [206, 180] width 298 height 11
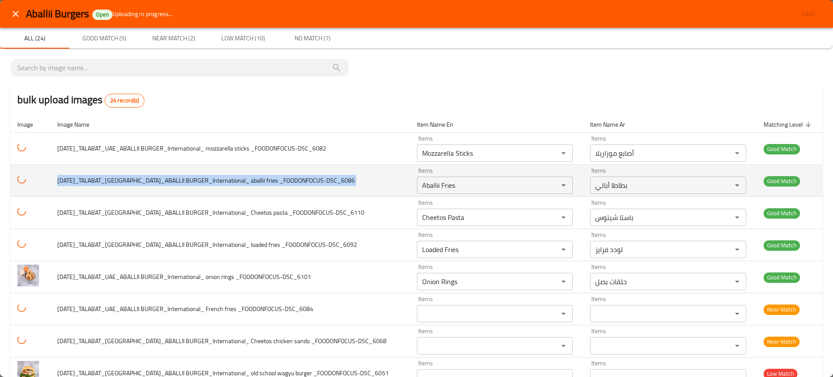
copy span "2025-06-28_TALABAT_UAE_ABALLII BURGER_International_ aballii fries _FOODONFOCUS…"
click at [207, 177] on span "2025-06-28_TALABAT_UAE_ABALLII BURGER_International_ aballii fries _FOODONFOCUS…" at bounding box center [206, 180] width 298 height 11
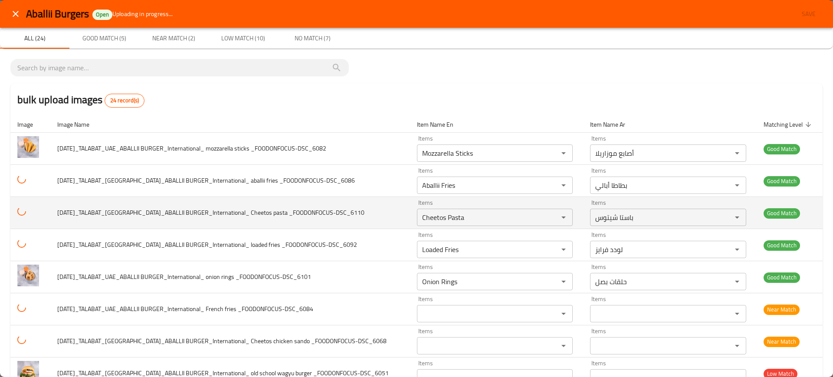
click at [183, 215] on span "2025-06-28_TALABAT_UAE_ABALLII BURGER_International_ Cheetos pasta _FOODONFOCUS…" at bounding box center [210, 212] width 307 height 11
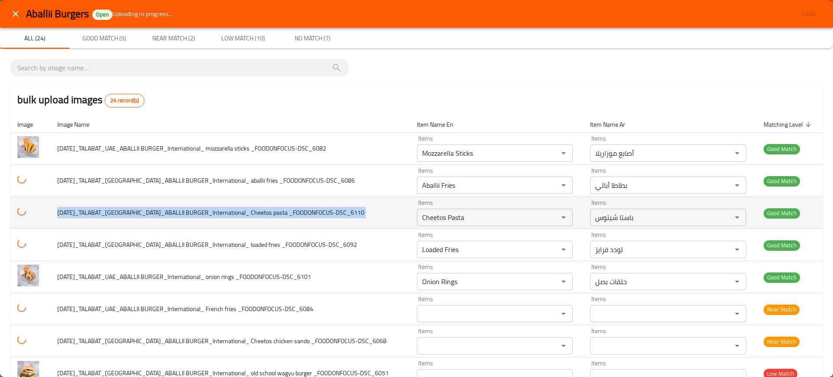
click at [183, 215] on span "2025-06-28_TALABAT_UAE_ABALLII BURGER_International_ Cheetos pasta _FOODONFOCUS…" at bounding box center [210, 212] width 307 height 11
copy span "2025-06-28_TALABAT_UAE_ABALLII BURGER_International_ Cheetos pasta _FOODONFOCUS…"
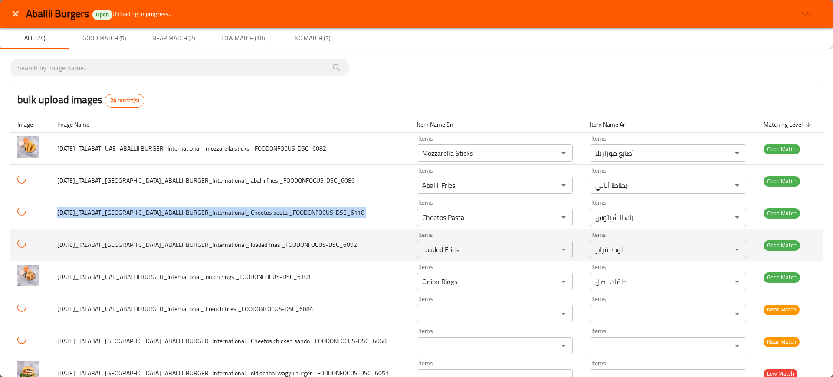
click at [197, 241] on span "2025-06-28_TALABAT_UAE_ABALLII BURGER_International_ loaded fries _FOODONFOCUS-…" at bounding box center [207, 244] width 300 height 11
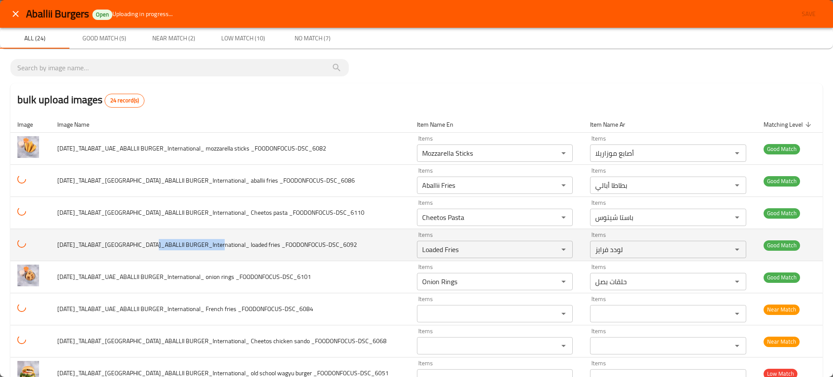
click at [197, 241] on span "2025-06-28_TALABAT_UAE_ABALLII BURGER_International_ loaded fries _FOODONFOCUS-…" at bounding box center [207, 244] width 300 height 11
copy span "2025-06-28_TALABAT_UAE_ABALLII BURGER_International_ loaded fries _FOODONFOCUS-…"
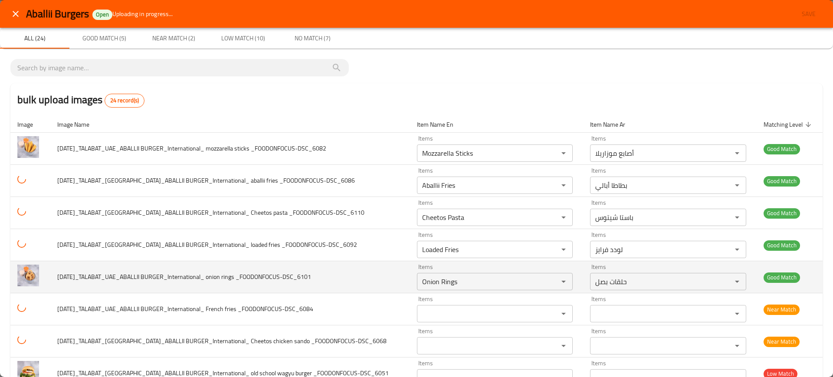
click at [195, 272] on span "2025-06-28_TALABAT_UAE_ABALLII BURGER_International_ onion rings _FOODONFOCUS-D…" at bounding box center [184, 276] width 254 height 11
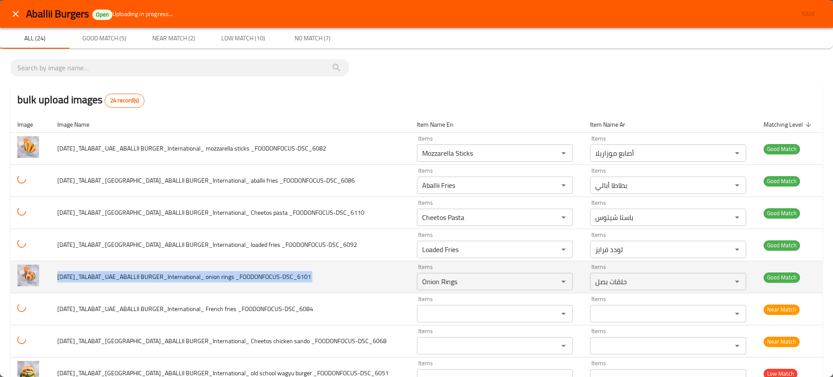
click at [195, 272] on span "2025-06-28_TALABAT_UAE_ABALLII BURGER_International_ onion rings _FOODONFOCUS-D…" at bounding box center [184, 276] width 254 height 11
copy span "2025-06-28_TALABAT_UAE_ABALLII BURGER_International_ onion rings _FOODONFOCUS-D…"
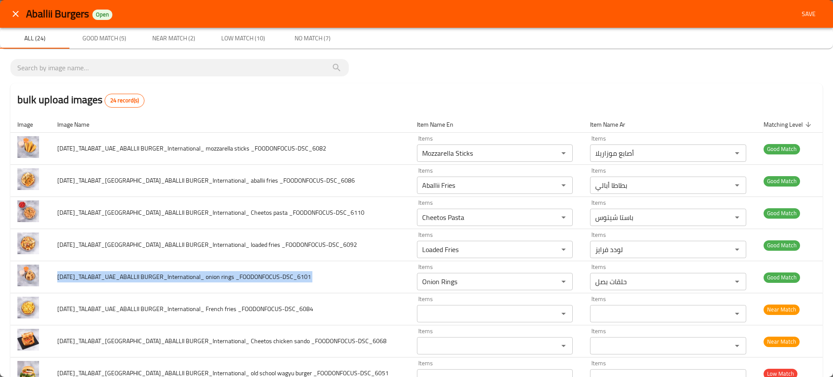
click at [802, 10] on span "Save" at bounding box center [808, 14] width 21 height 11
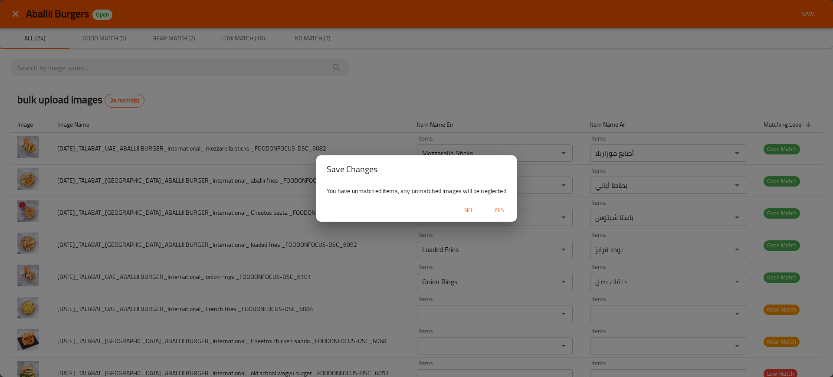
click at [496, 219] on div "No Yes" at bounding box center [416, 210] width 200 height 23
click at [499, 215] on span "Yes" at bounding box center [499, 210] width 21 height 11
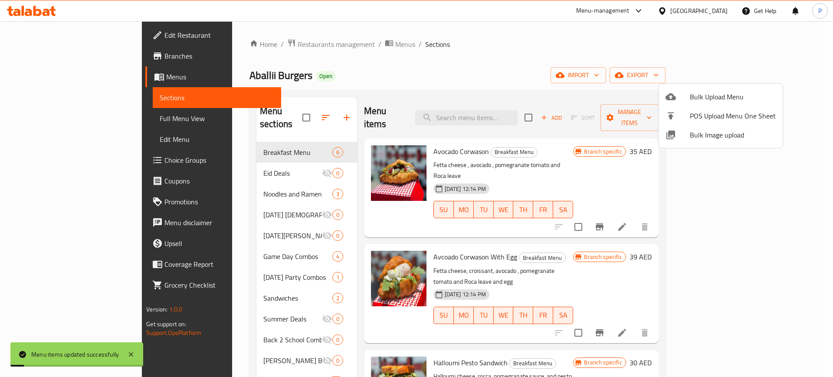
click at [787, 60] on div at bounding box center [416, 188] width 833 height 377
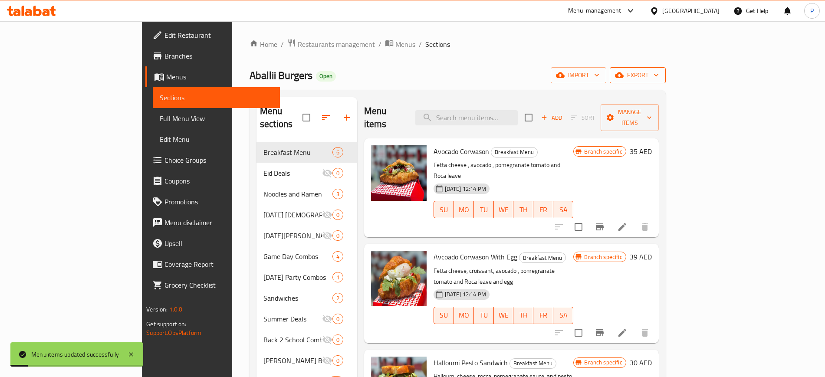
click at [659, 70] on span "export" at bounding box center [638, 75] width 42 height 11
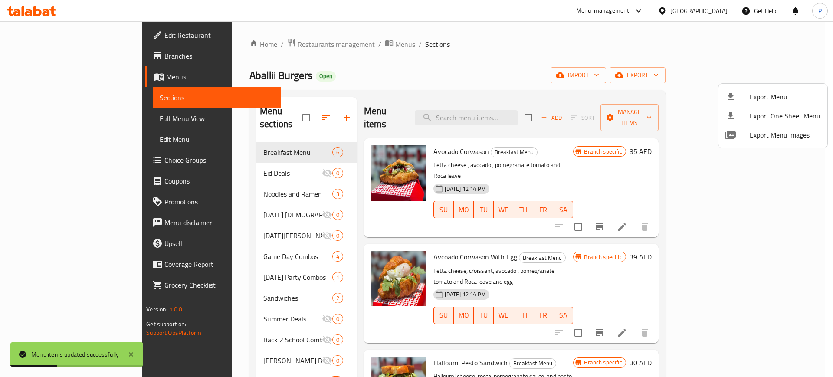
click at [382, 89] on div at bounding box center [416, 188] width 833 height 377
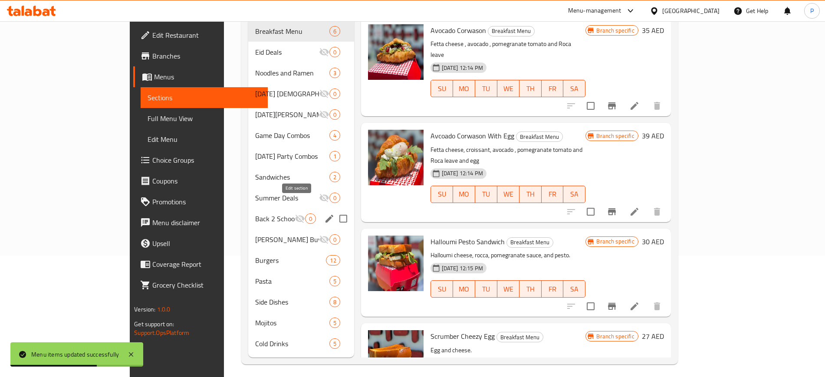
scroll to position [122, 0]
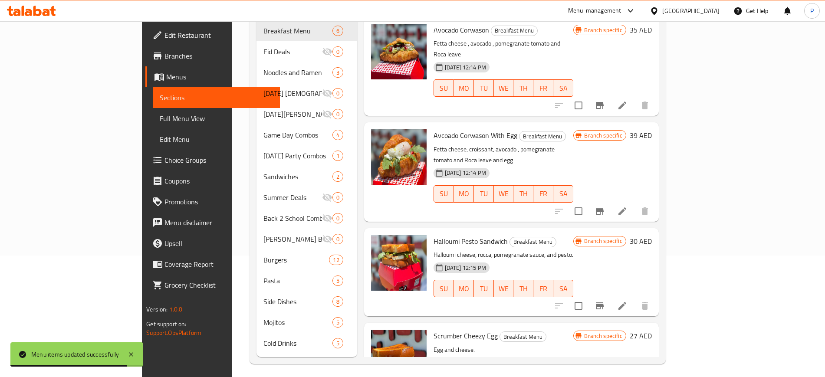
click at [160, 123] on span "Full Menu View" at bounding box center [216, 118] width 113 height 10
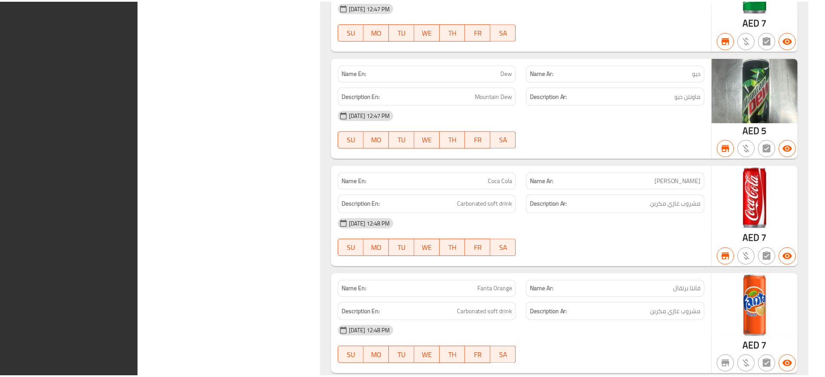
scroll to position [7367, 0]
